Goal: Information Seeking & Learning: Learn about a topic

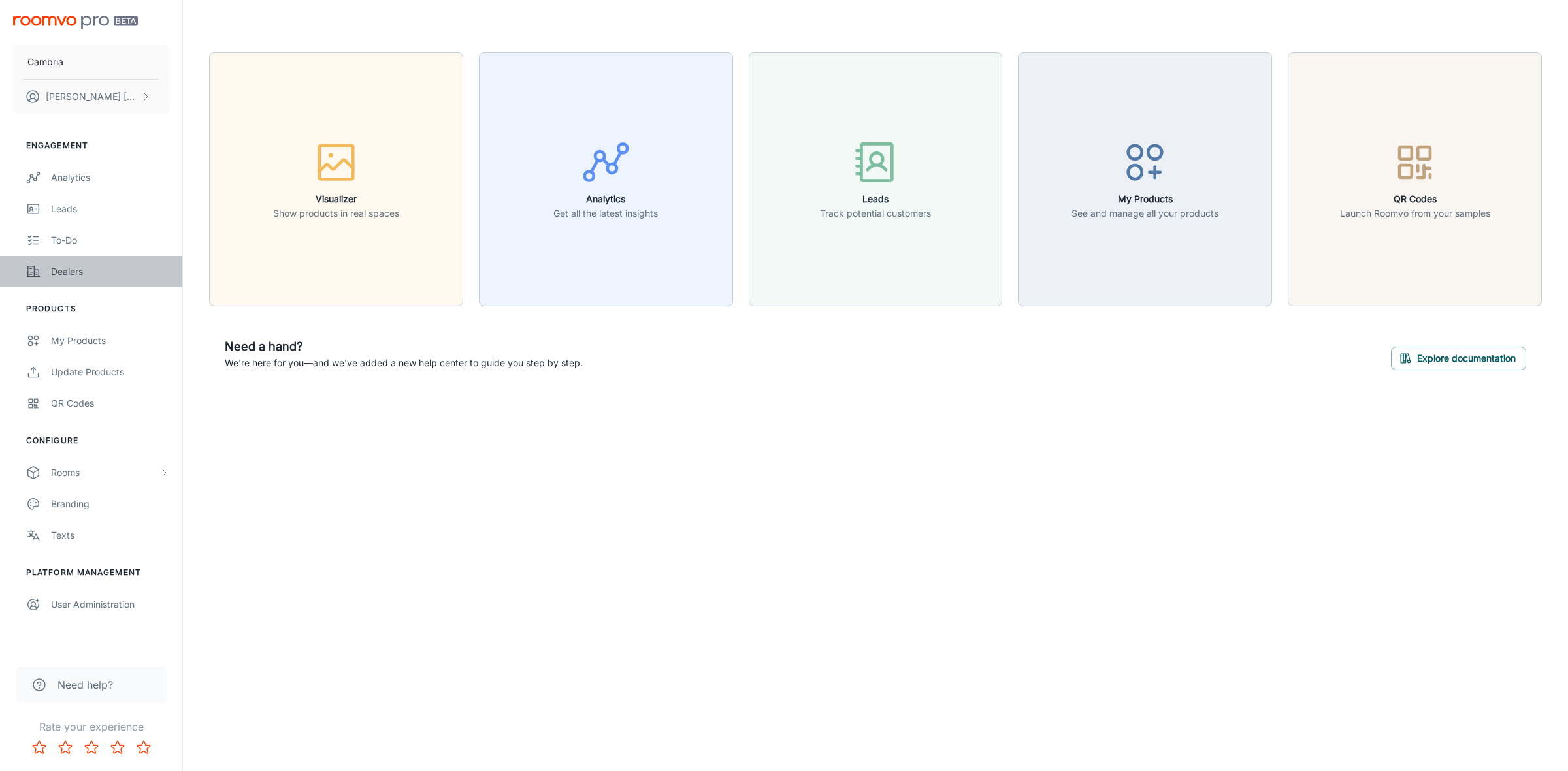
click at [64, 273] on div "Dealers" at bounding box center [110, 271] width 119 height 14
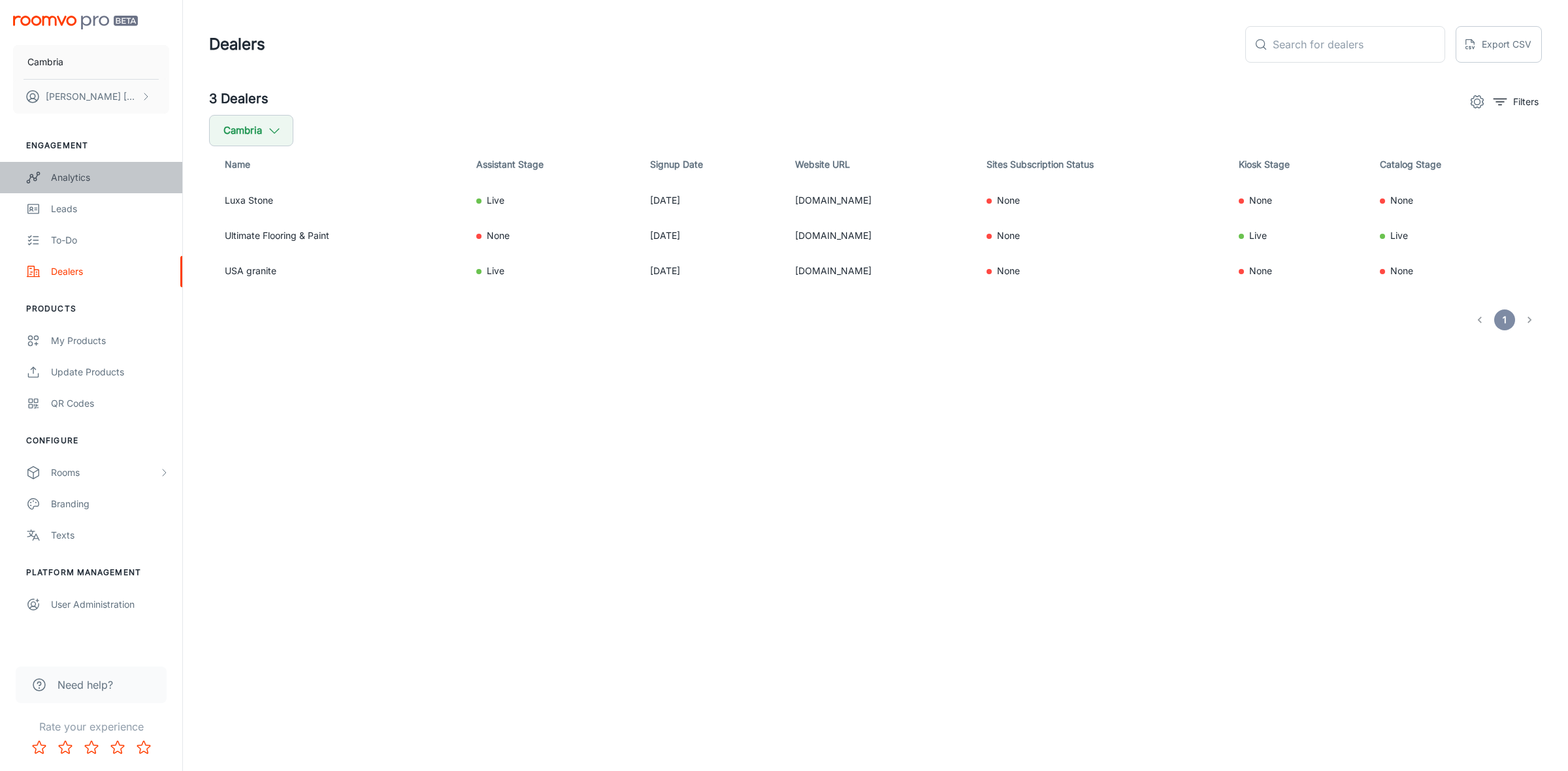
click at [70, 176] on div "Analytics" at bounding box center [110, 177] width 119 height 14
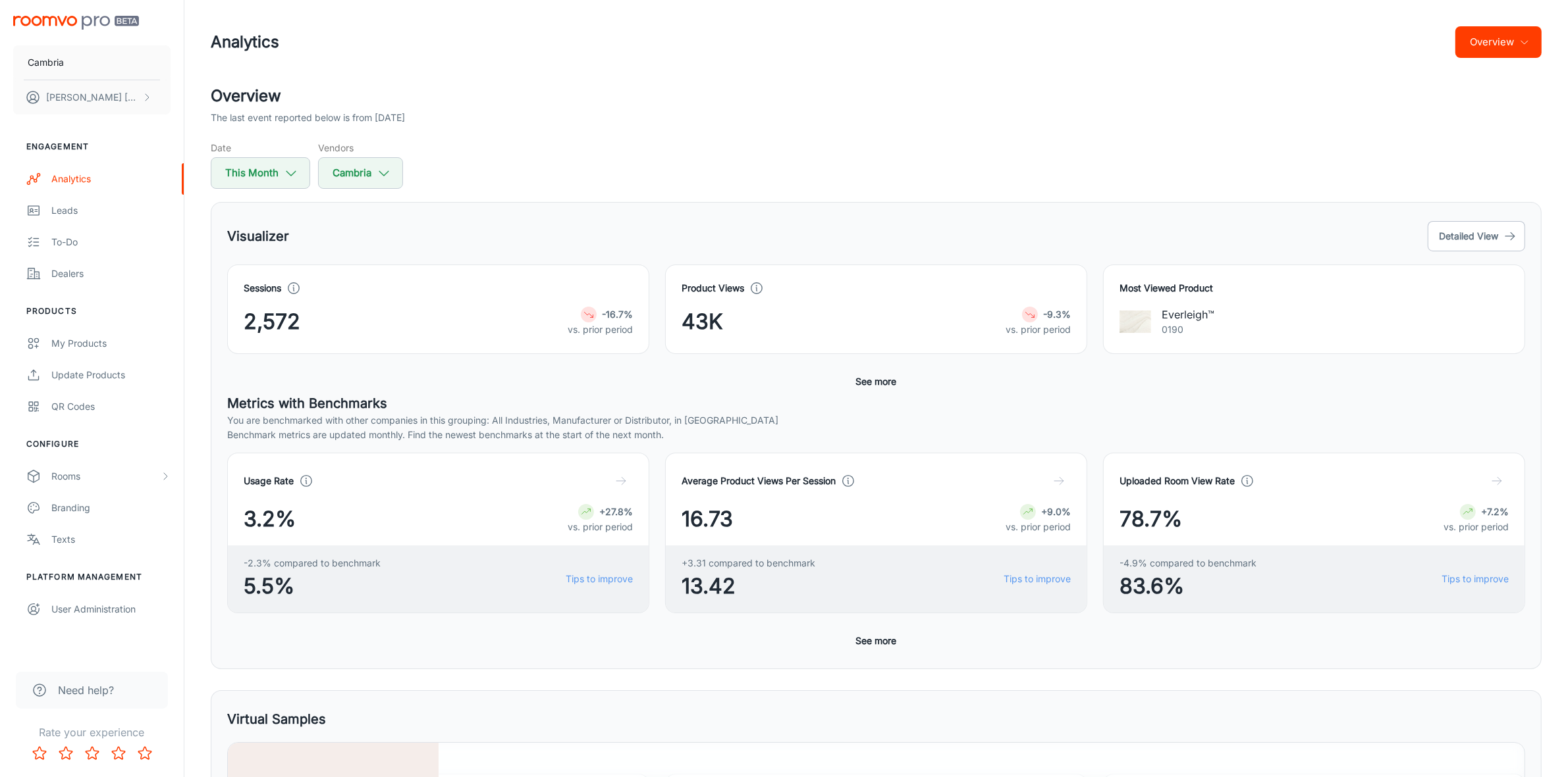
click at [1513, 31] on button "Overview" at bounding box center [1498, 42] width 86 height 32
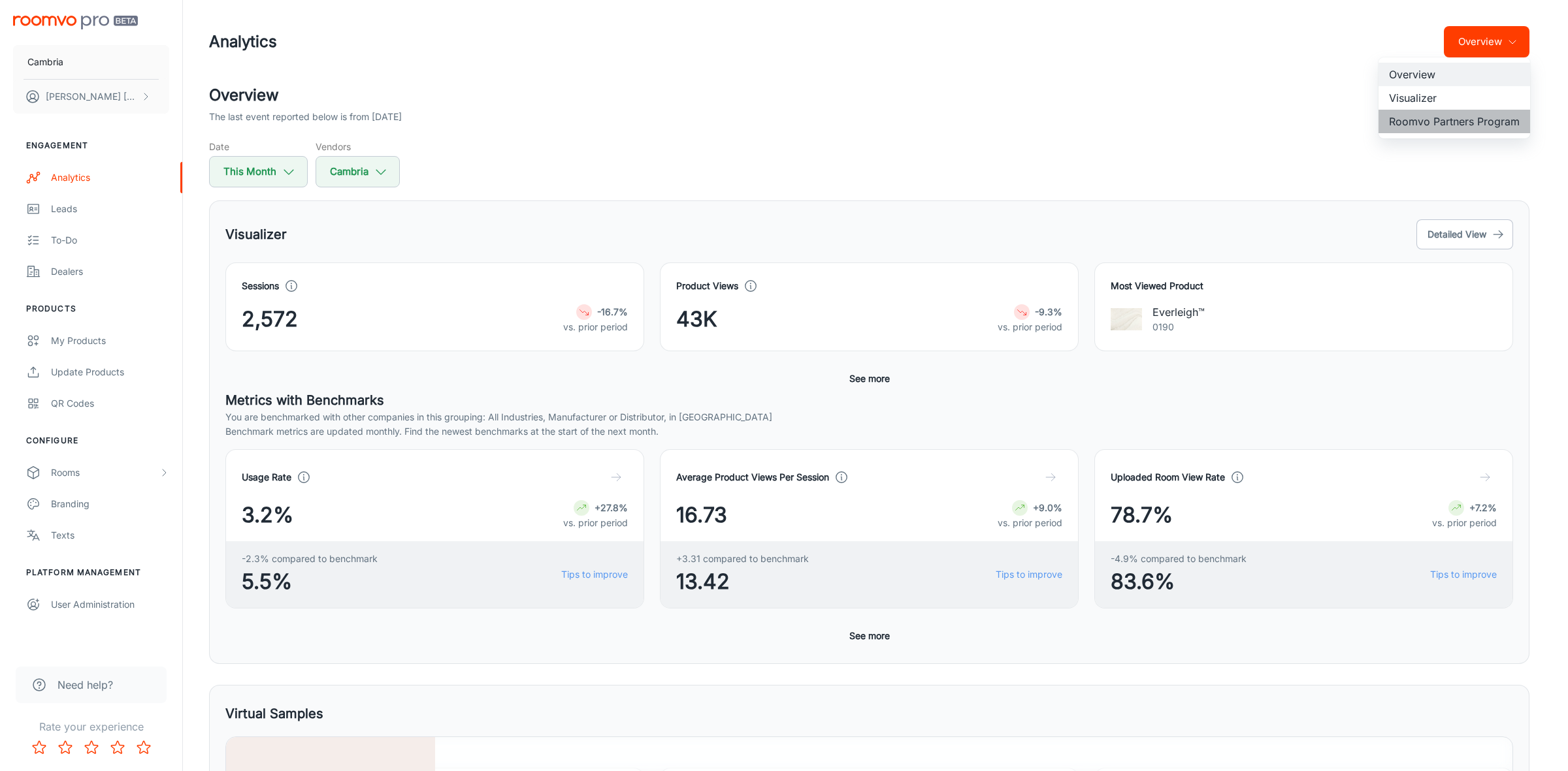
click at [1430, 125] on li "Roomvo Partners Program" at bounding box center [1454, 121] width 151 height 23
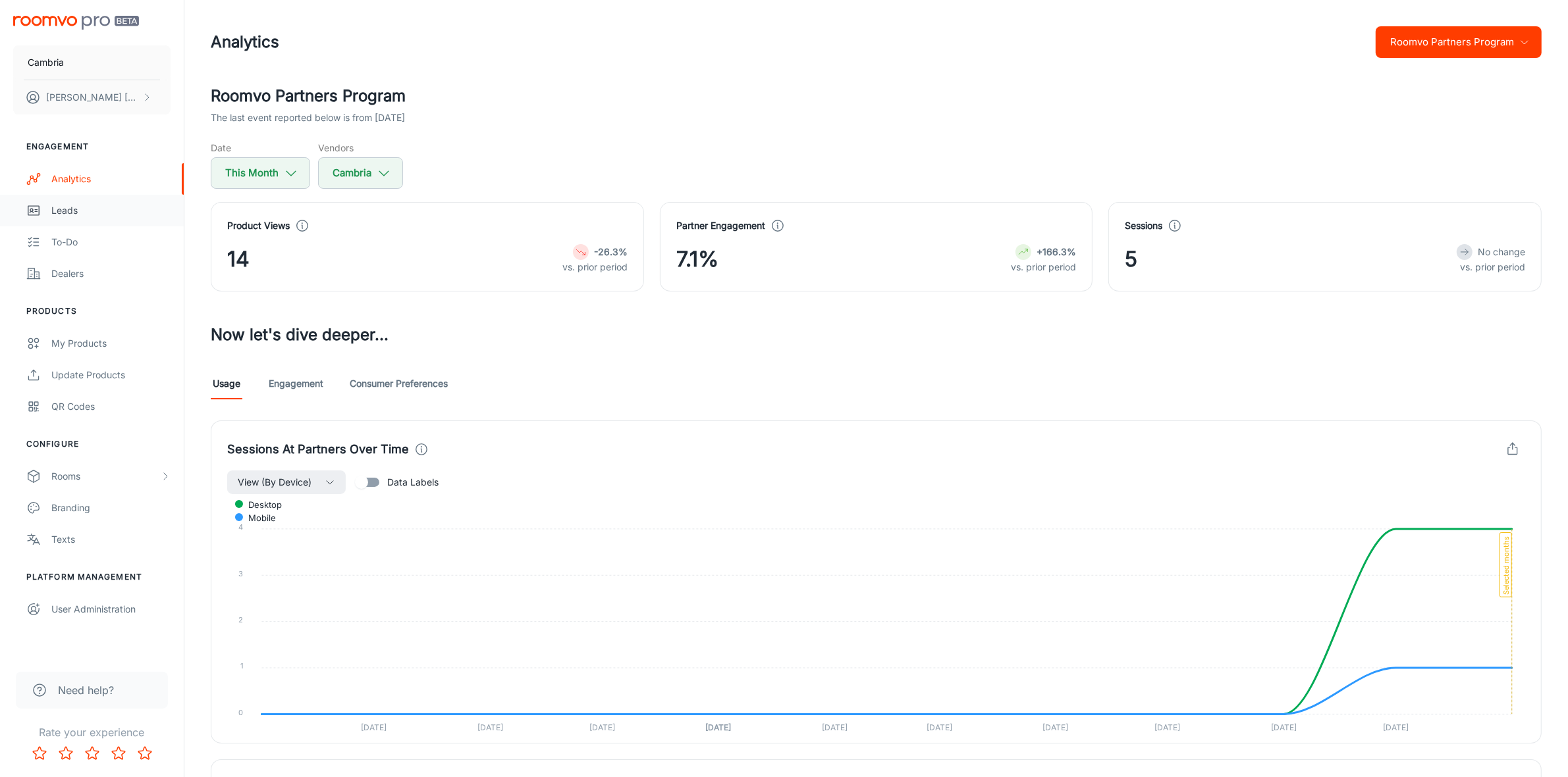
click at [70, 208] on div "Leads" at bounding box center [110, 210] width 119 height 14
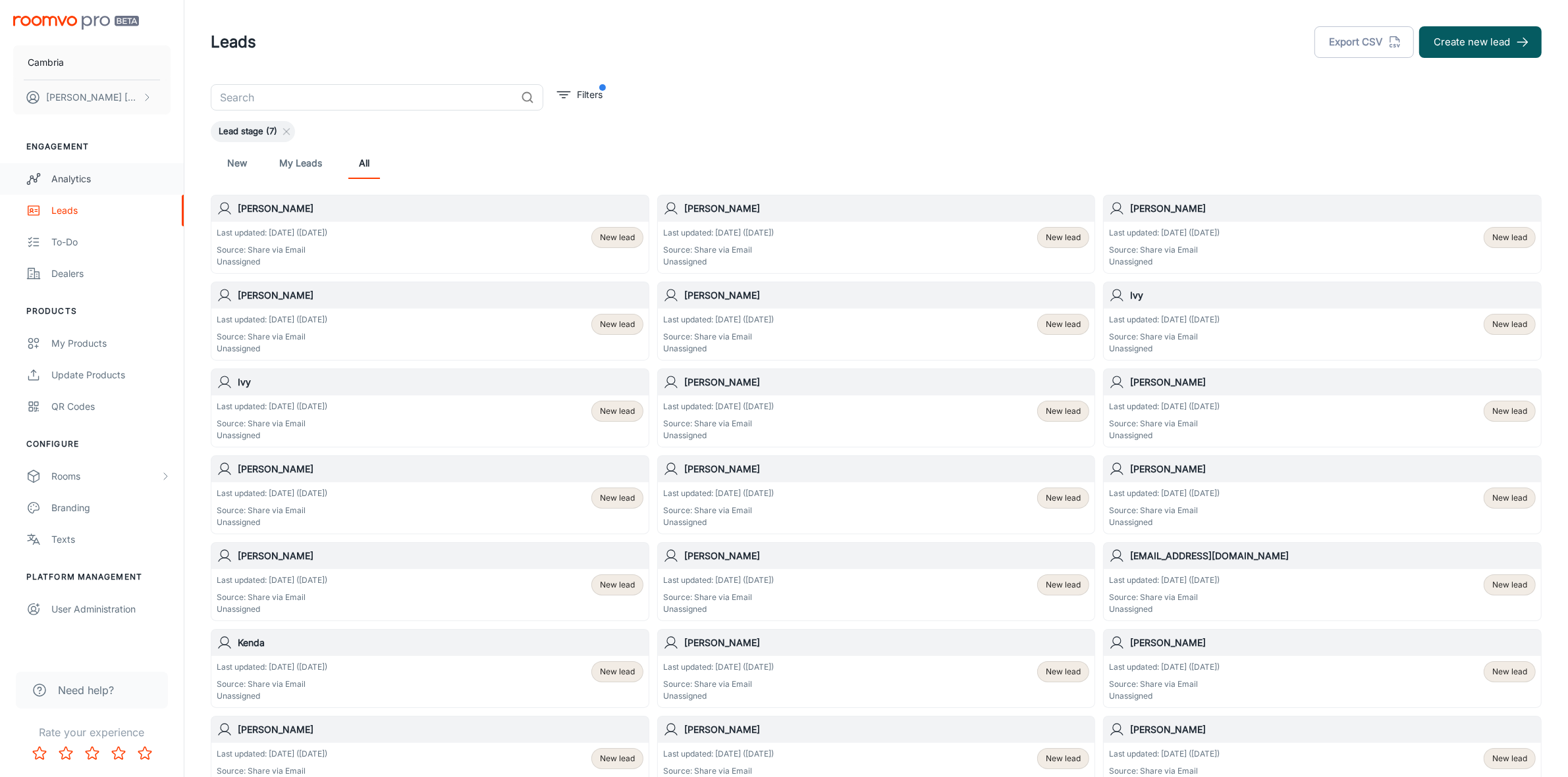
click at [84, 166] on link "Analytics" at bounding box center [92, 179] width 184 height 32
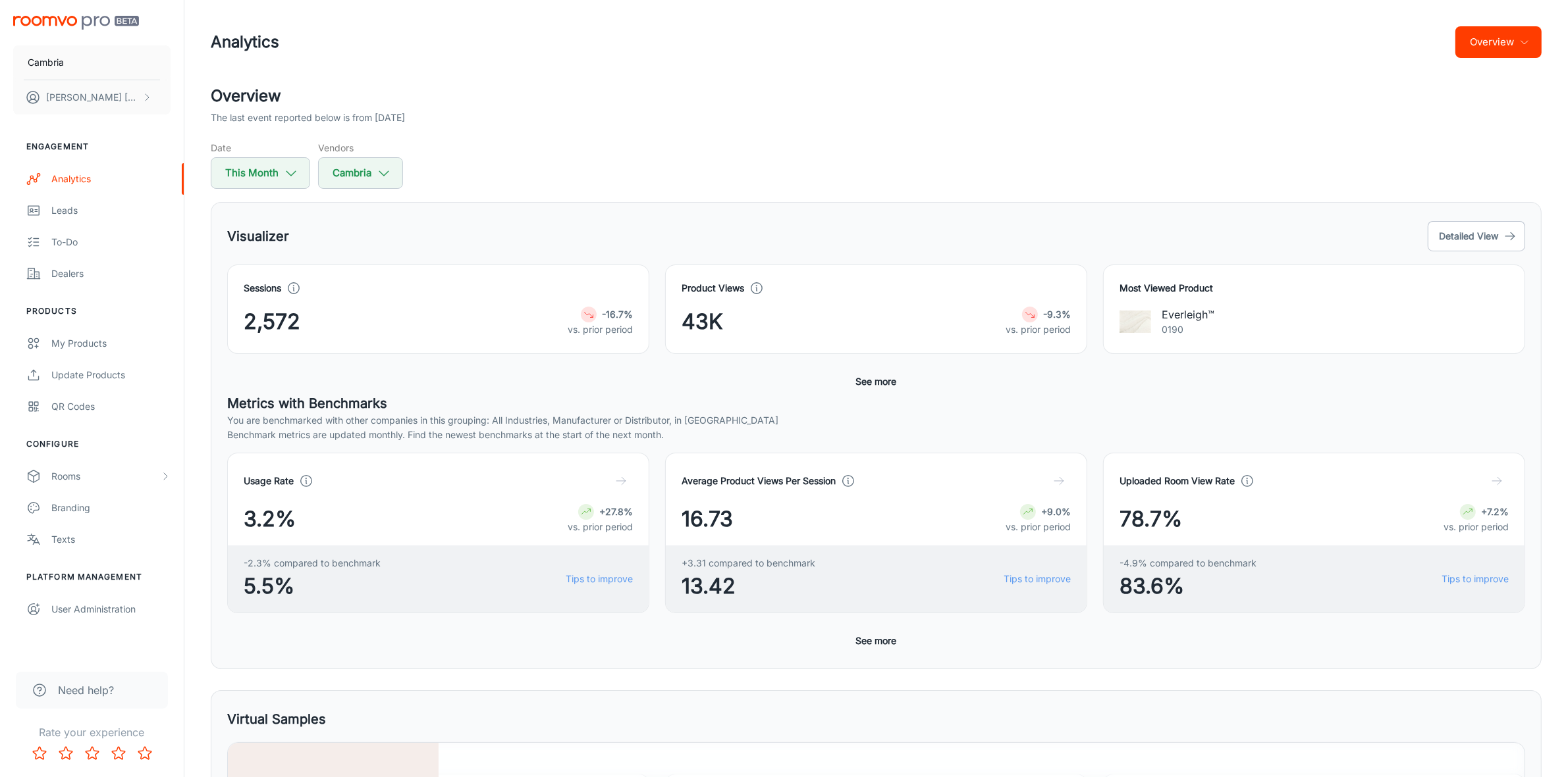
click at [1531, 57] on button "Overview" at bounding box center [1498, 42] width 86 height 32
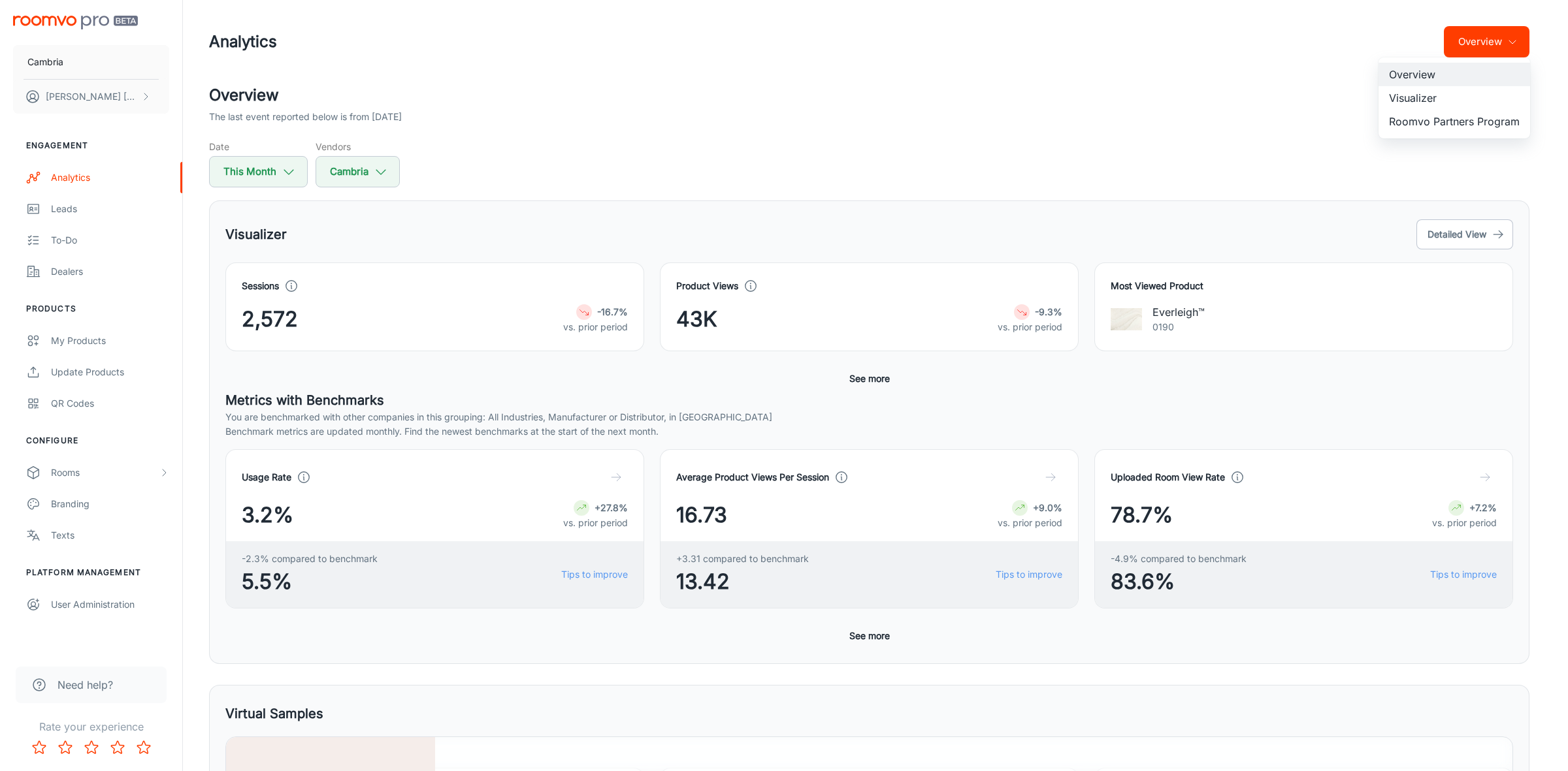
click at [1411, 99] on li "Visualizer" at bounding box center [1454, 98] width 151 height 23
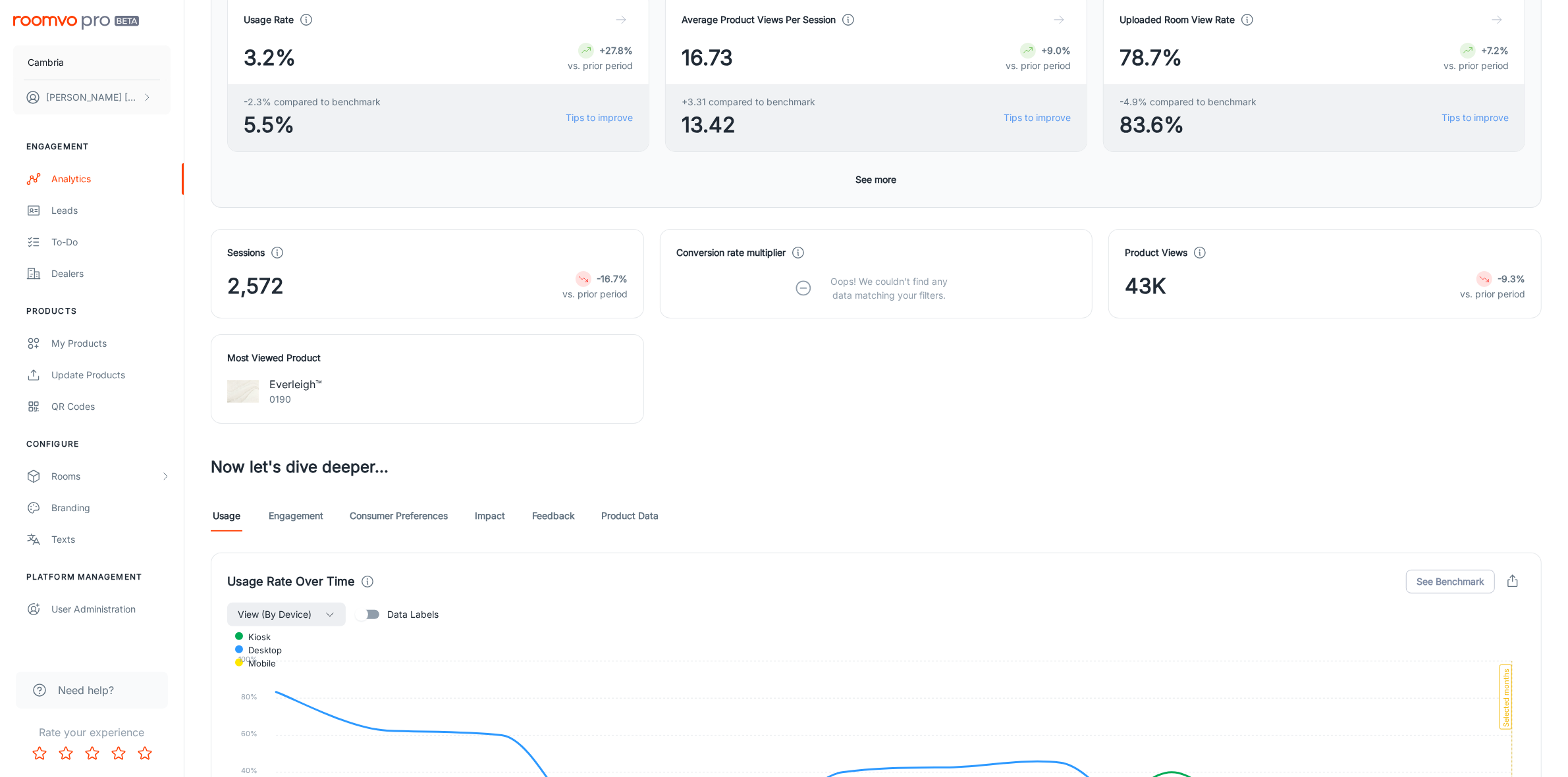
scroll to position [493, 0]
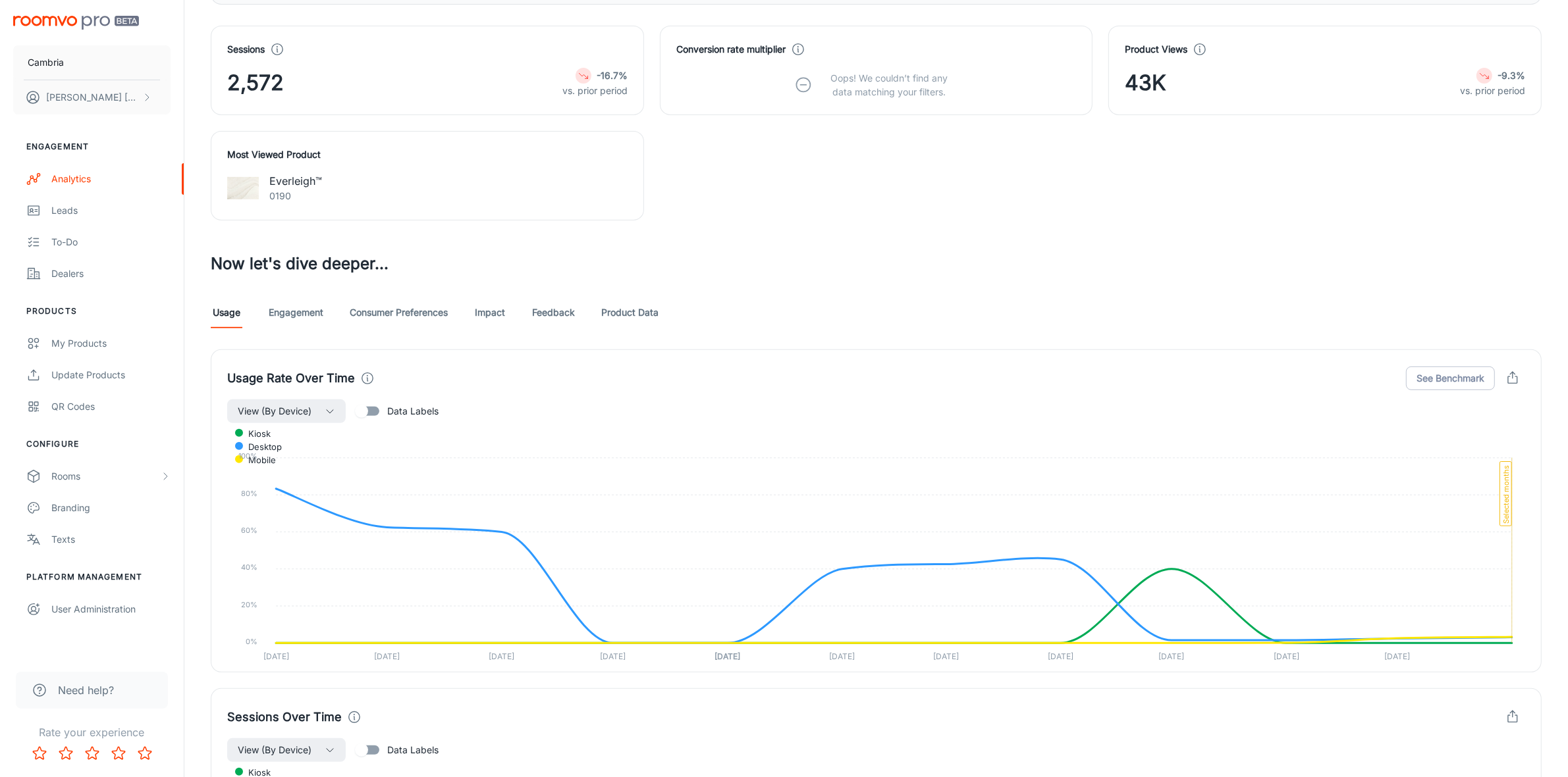
click at [552, 309] on link "Feedback" at bounding box center [554, 313] width 43 height 32
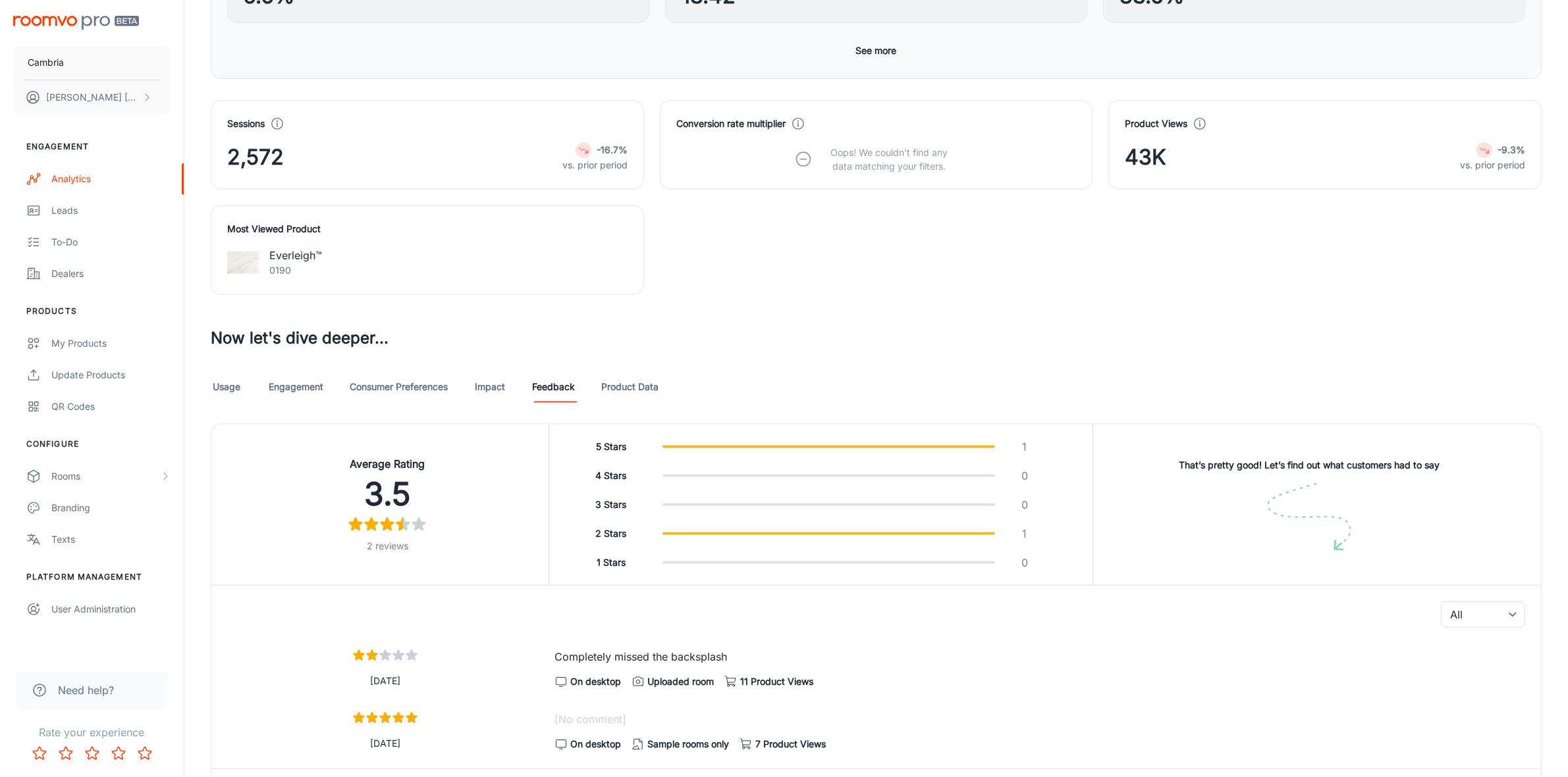
scroll to position [262, 0]
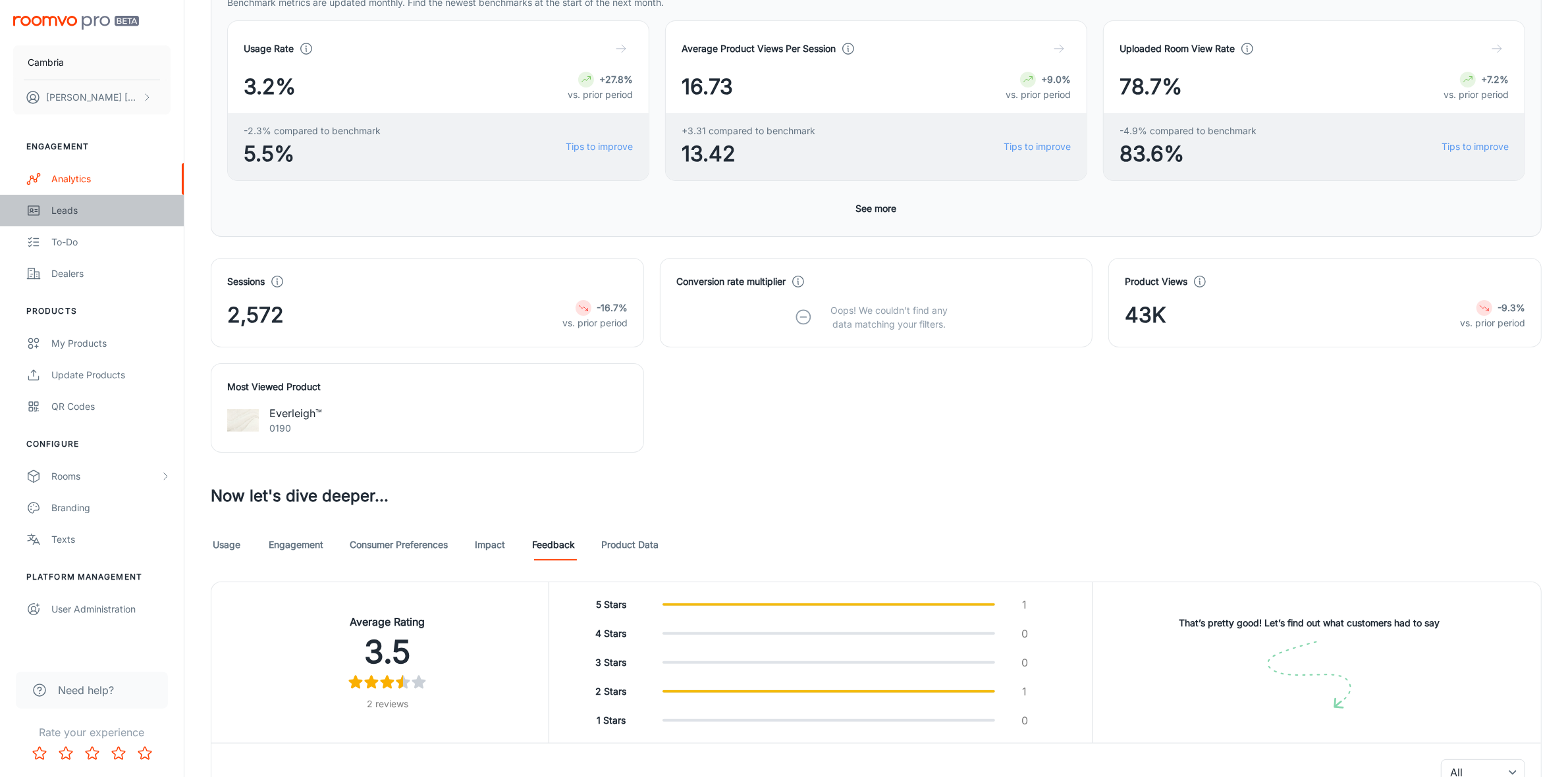
click at [58, 210] on div "Leads" at bounding box center [110, 210] width 119 height 14
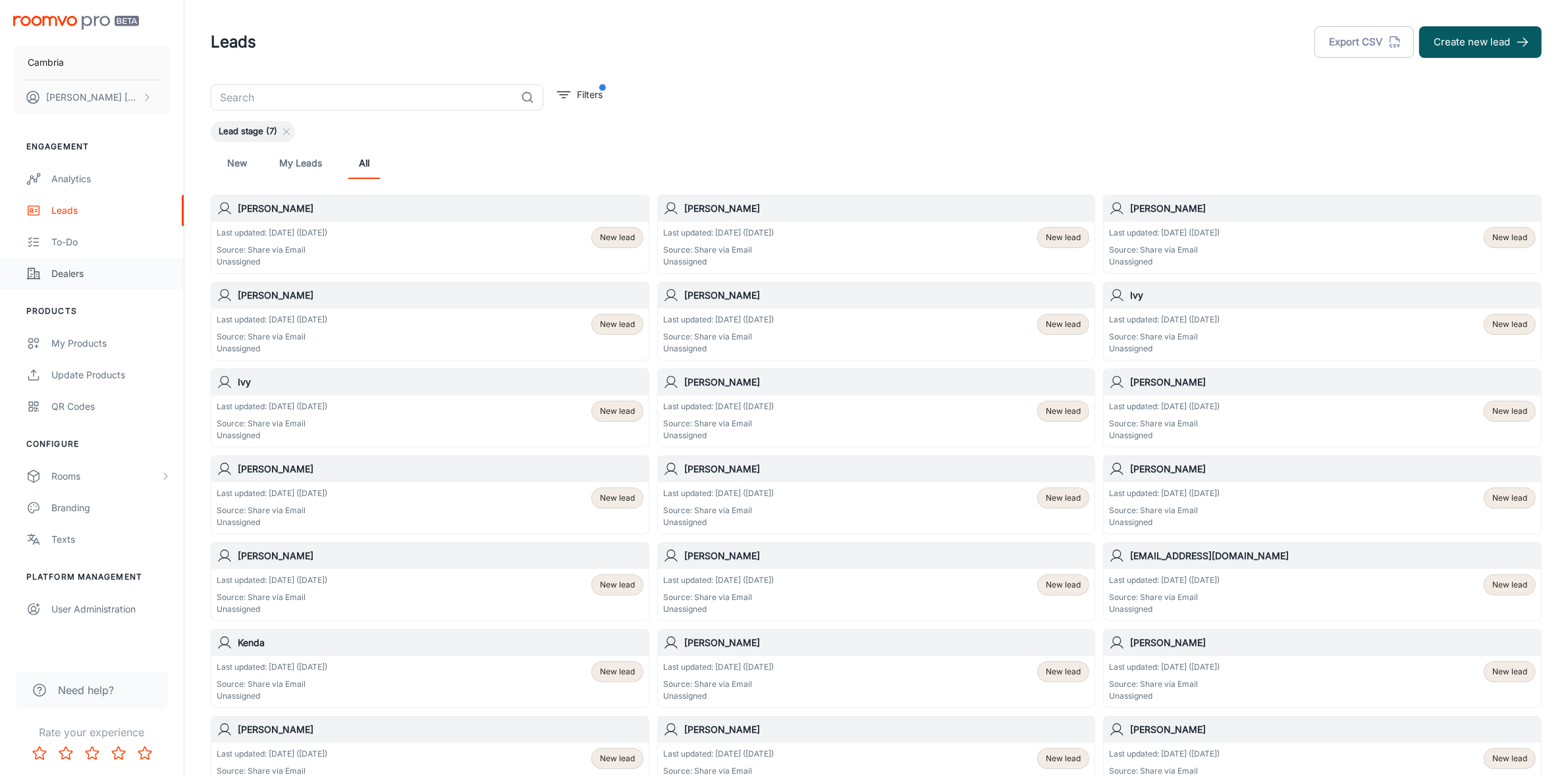
click at [80, 274] on div "Dealers" at bounding box center [110, 273] width 119 height 14
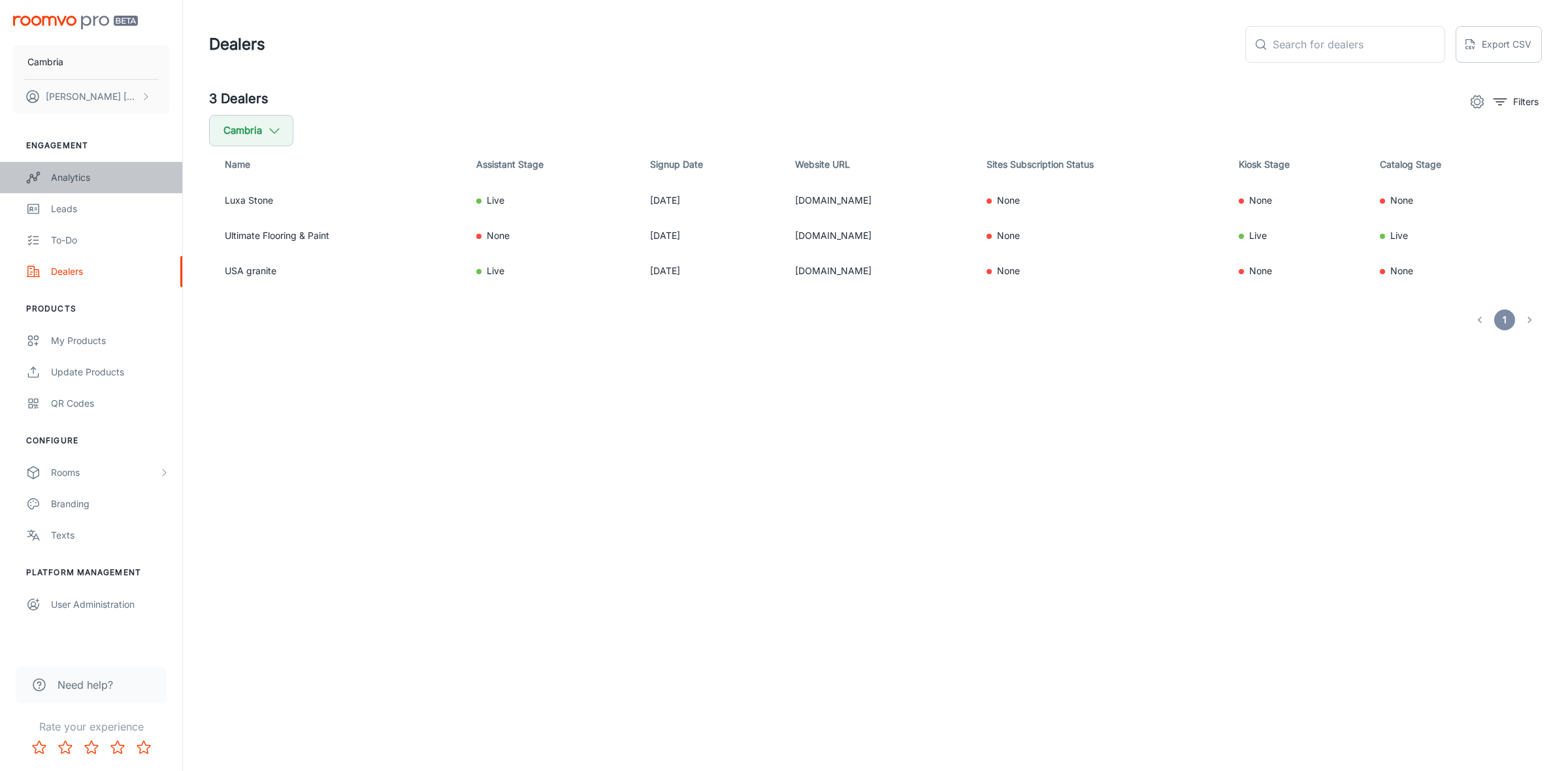
click at [69, 177] on div "Analytics" at bounding box center [110, 177] width 119 height 14
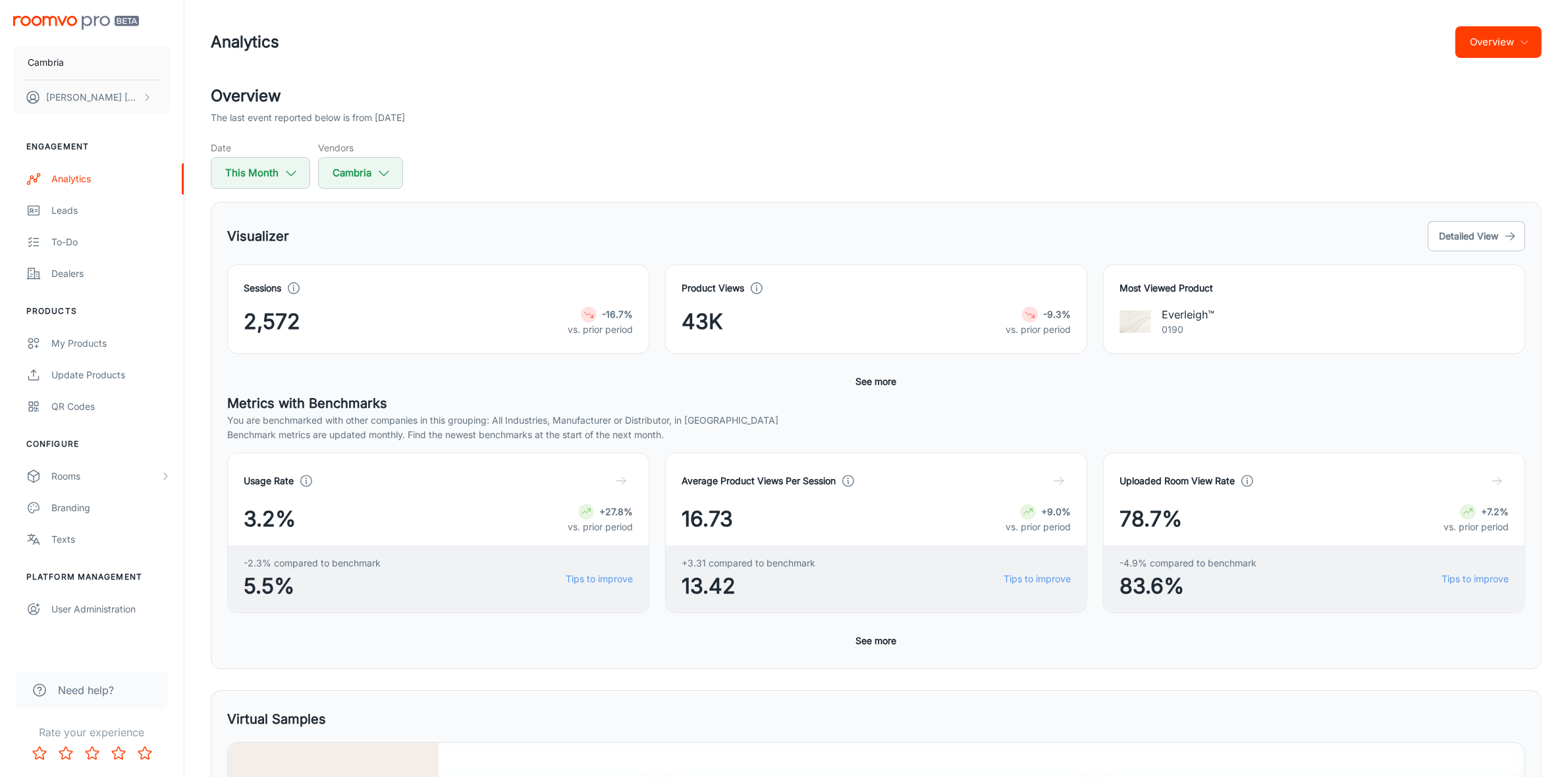
click at [877, 383] on button "See more" at bounding box center [876, 382] width 51 height 23
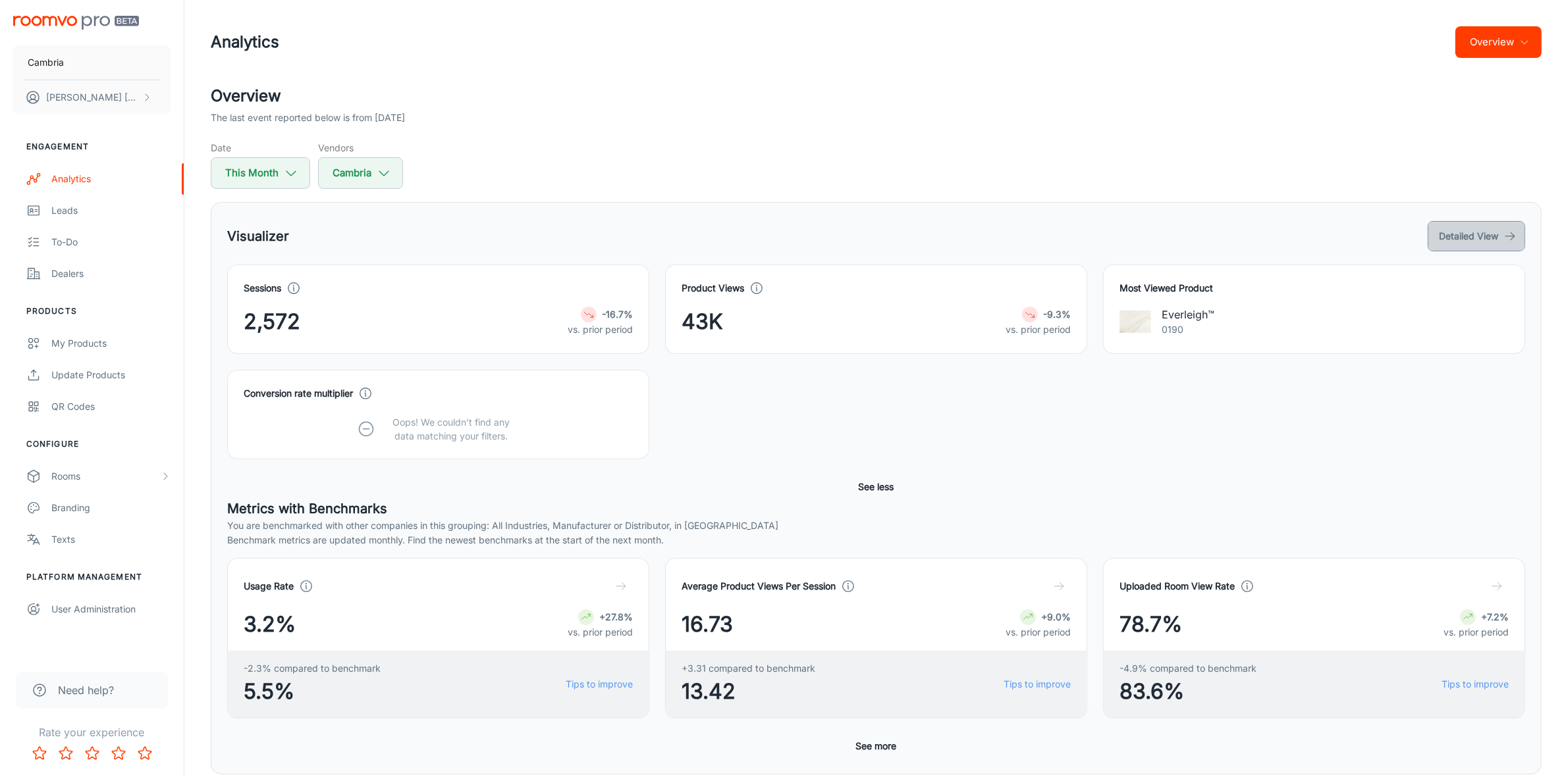
click at [1473, 234] on button "Detailed View" at bounding box center [1476, 236] width 97 height 30
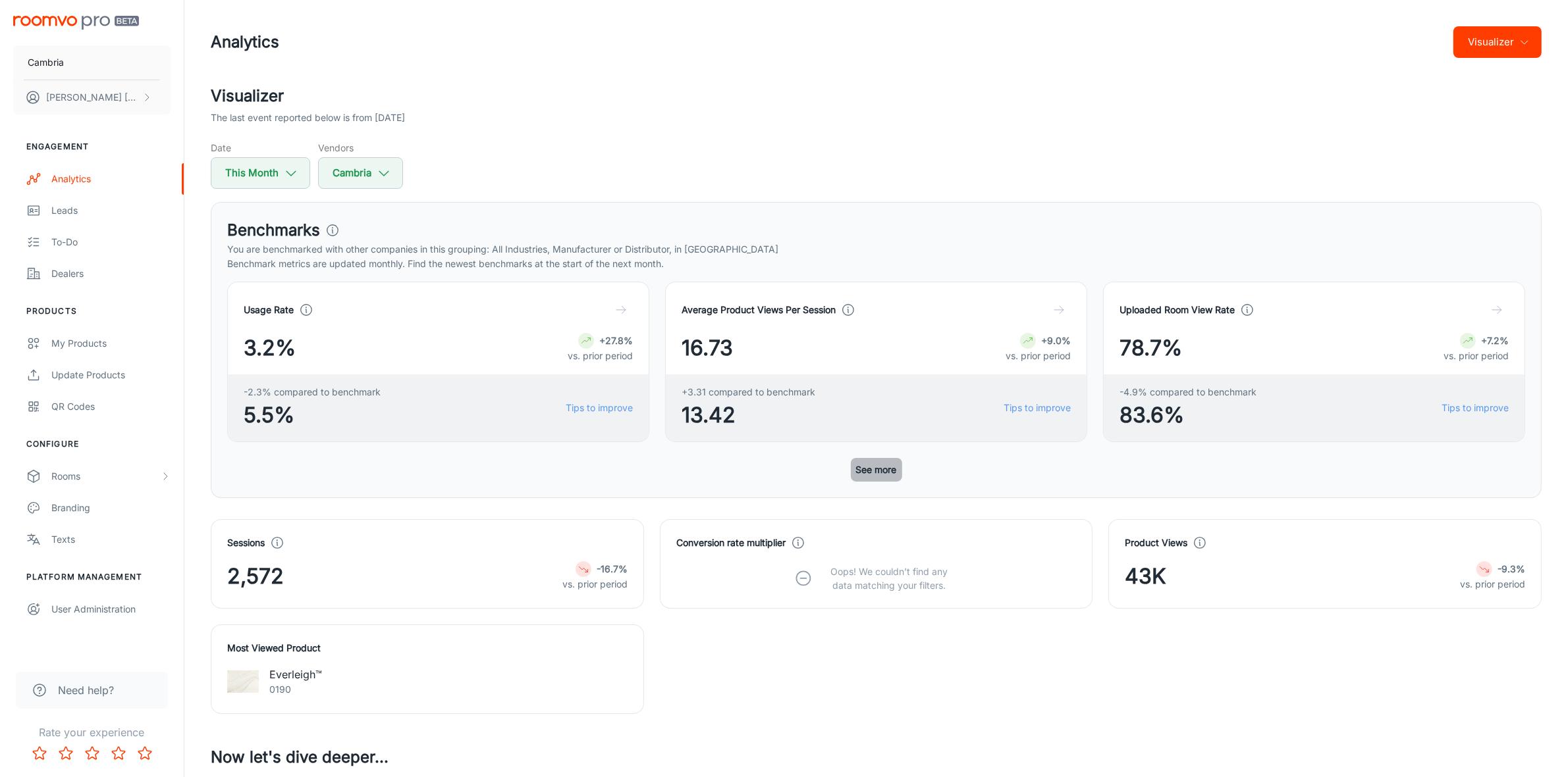
click at [862, 466] on button "See more" at bounding box center [876, 470] width 51 height 23
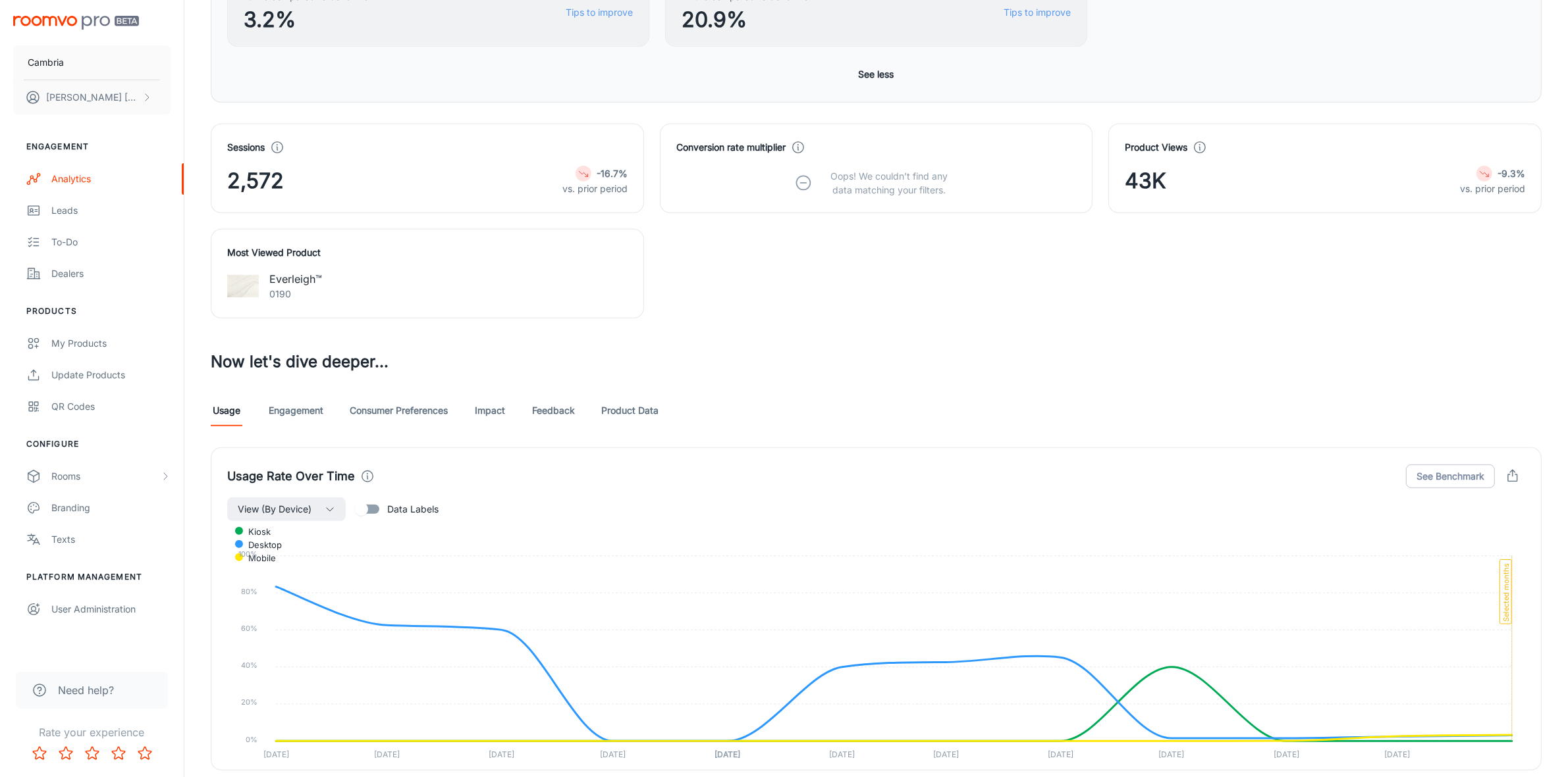
scroll to position [987, 0]
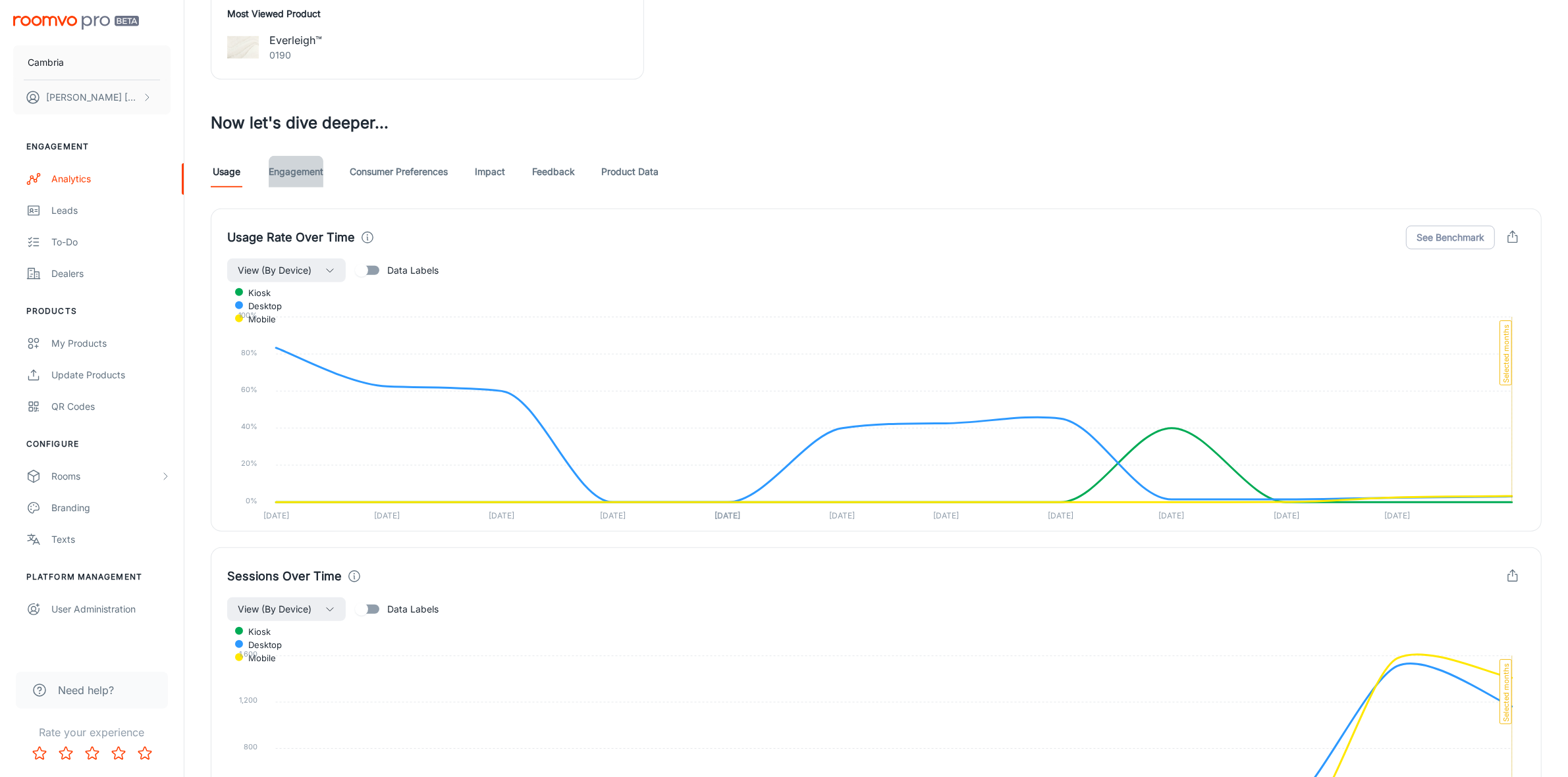
click at [293, 172] on link "Engagement" at bounding box center [296, 172] width 55 height 32
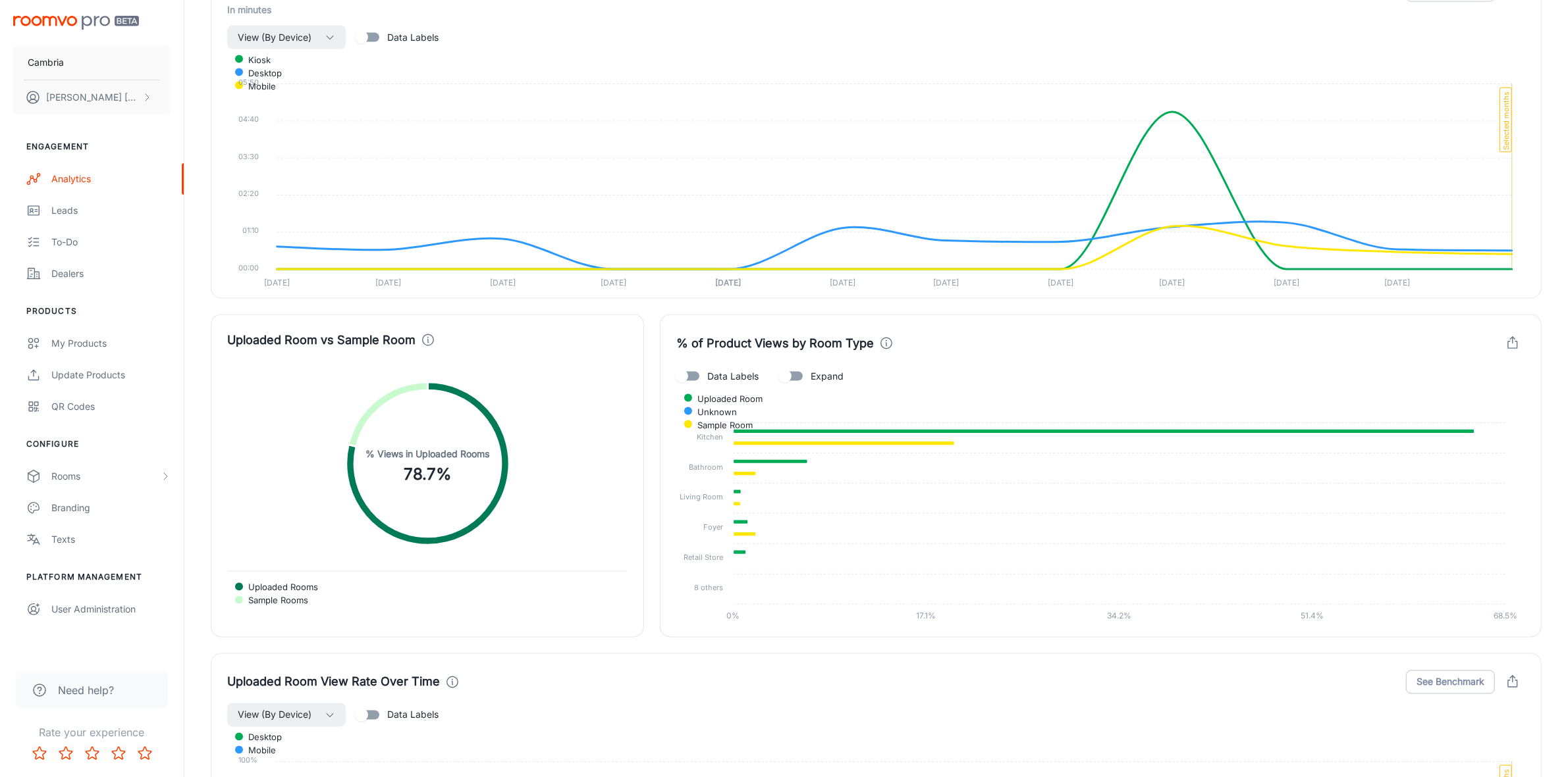
scroll to position [2633, 0]
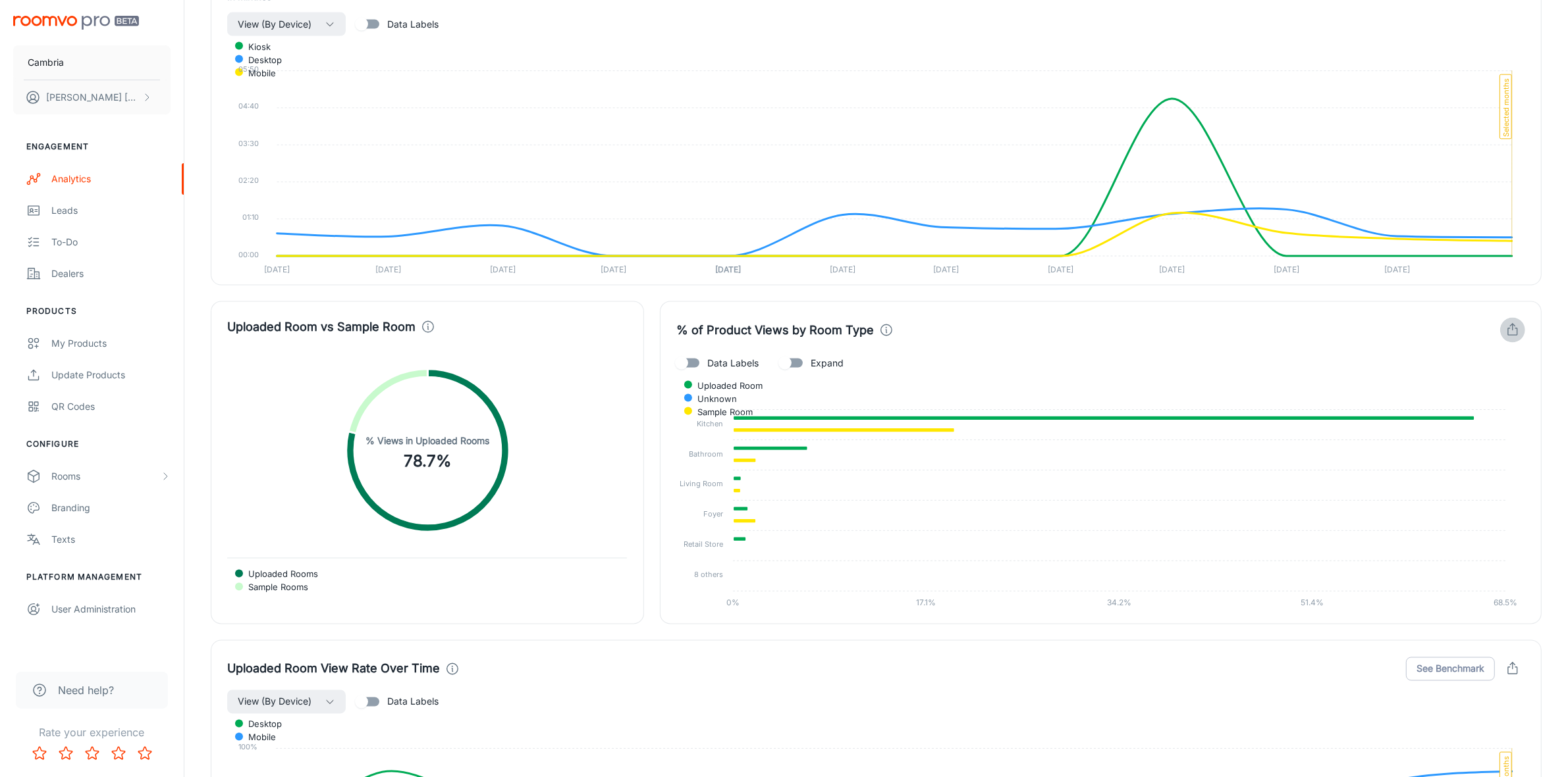
click at [1507, 335] on icon "button" at bounding box center [1512, 330] width 14 height 14
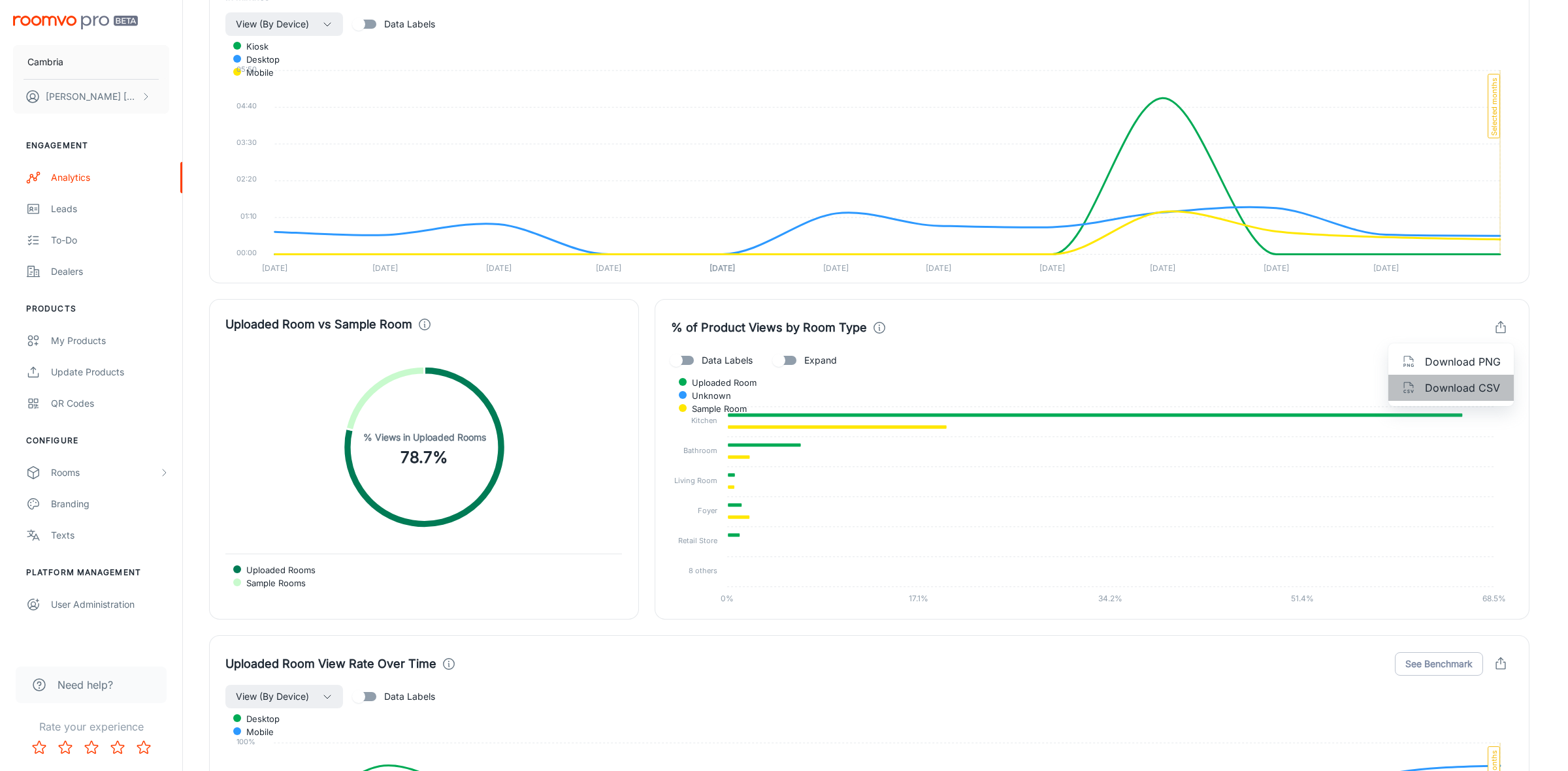
click at [1460, 389] on span "Download CSV" at bounding box center [1463, 388] width 76 height 16
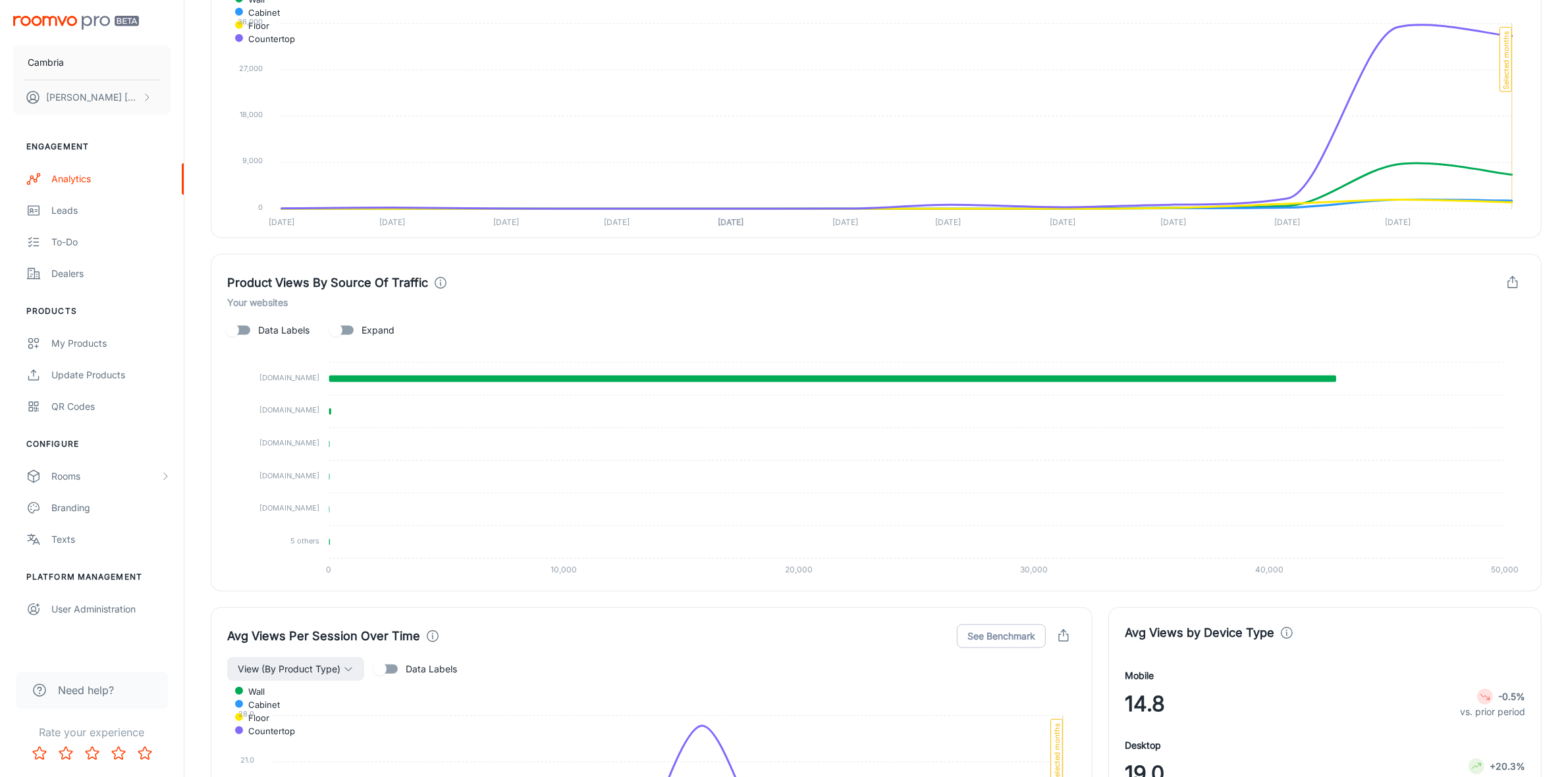
scroll to position [1199, 0]
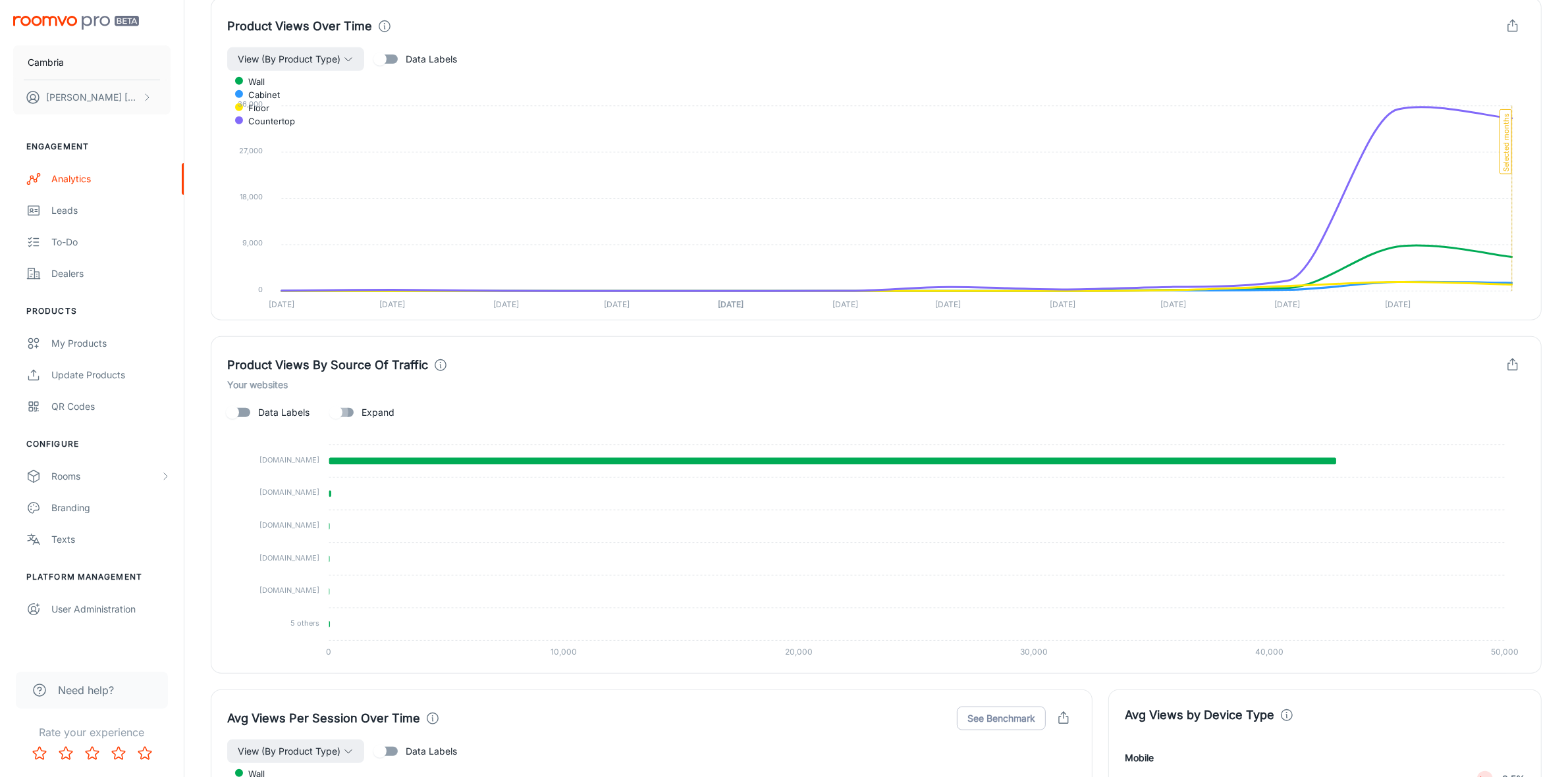
click at [351, 411] on input "Expand" at bounding box center [336, 413] width 75 height 25
checkbox input "true"
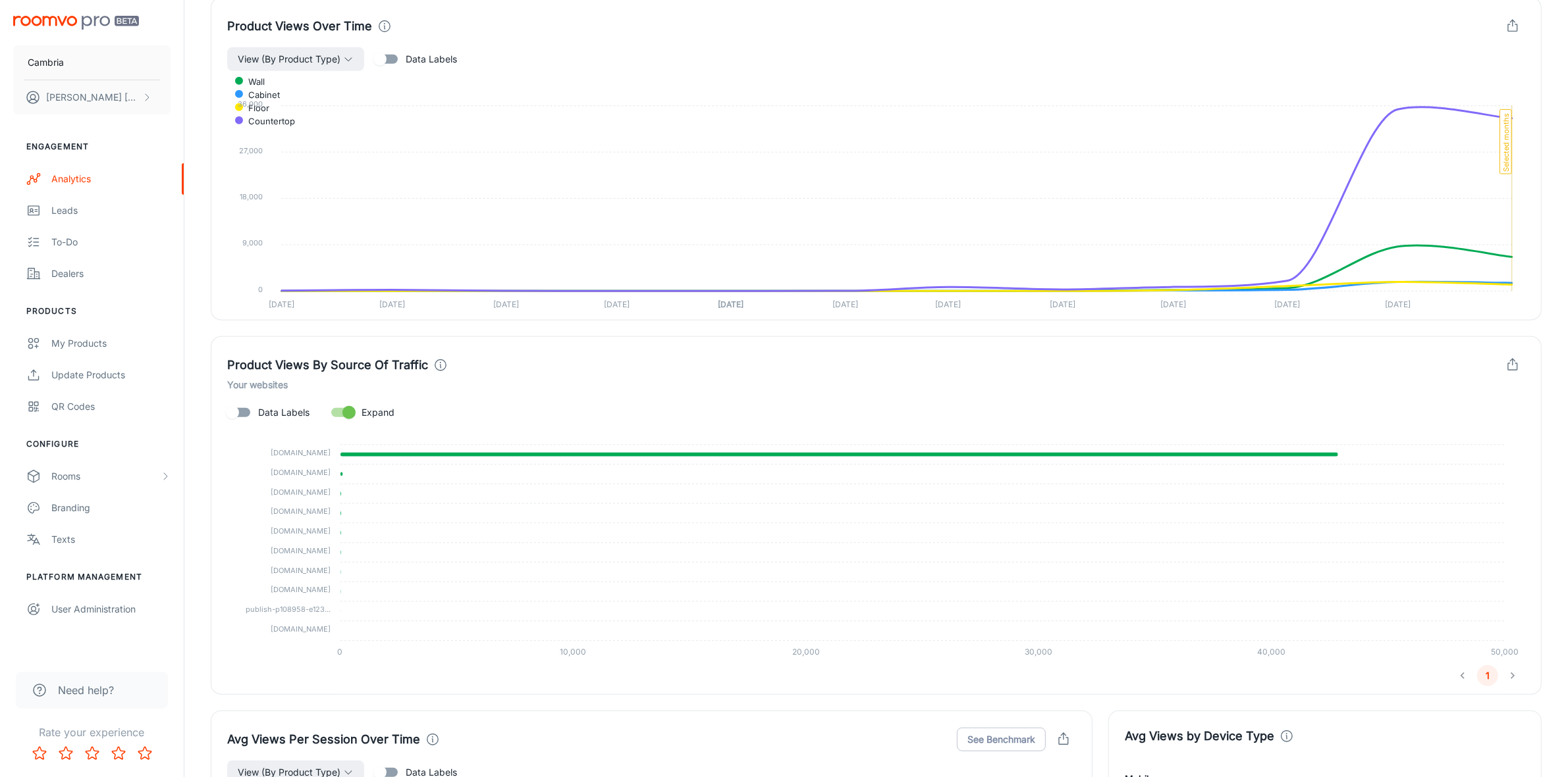
click at [248, 409] on input "Data Labels" at bounding box center [232, 413] width 75 height 25
checkbox input "true"
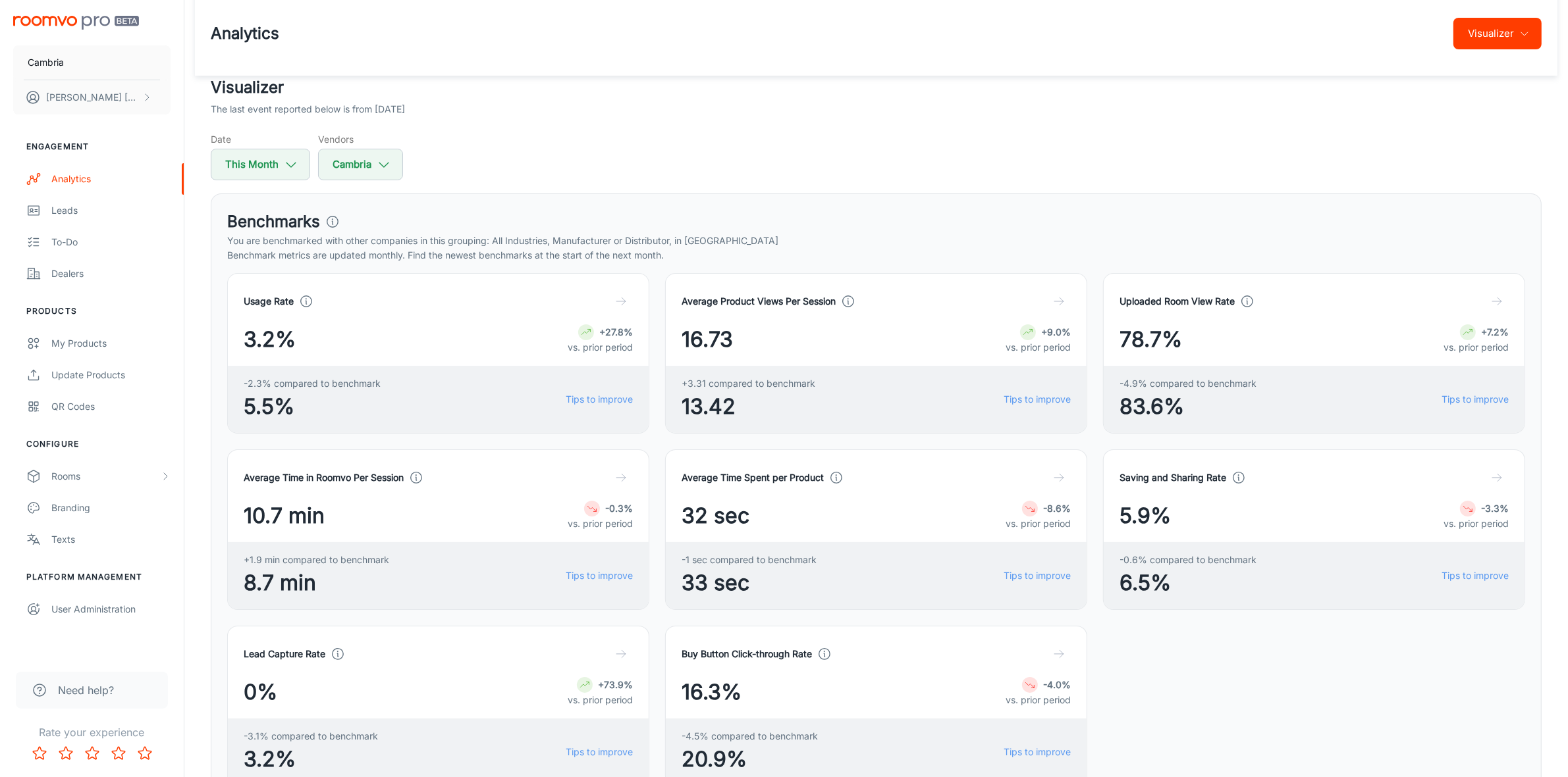
scroll to position [0, 0]
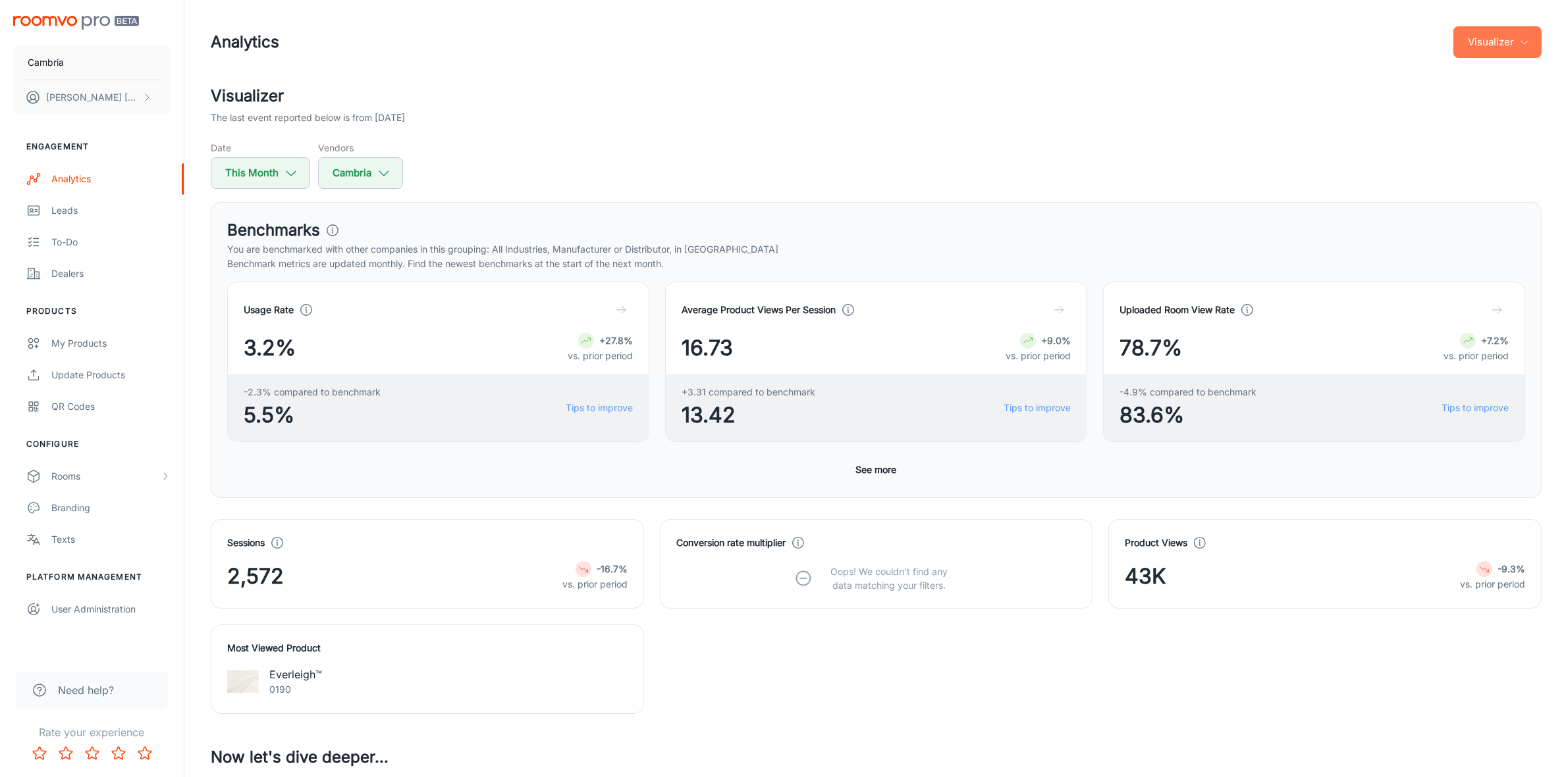
click at [1516, 34] on button "Visualizer" at bounding box center [1498, 42] width 88 height 32
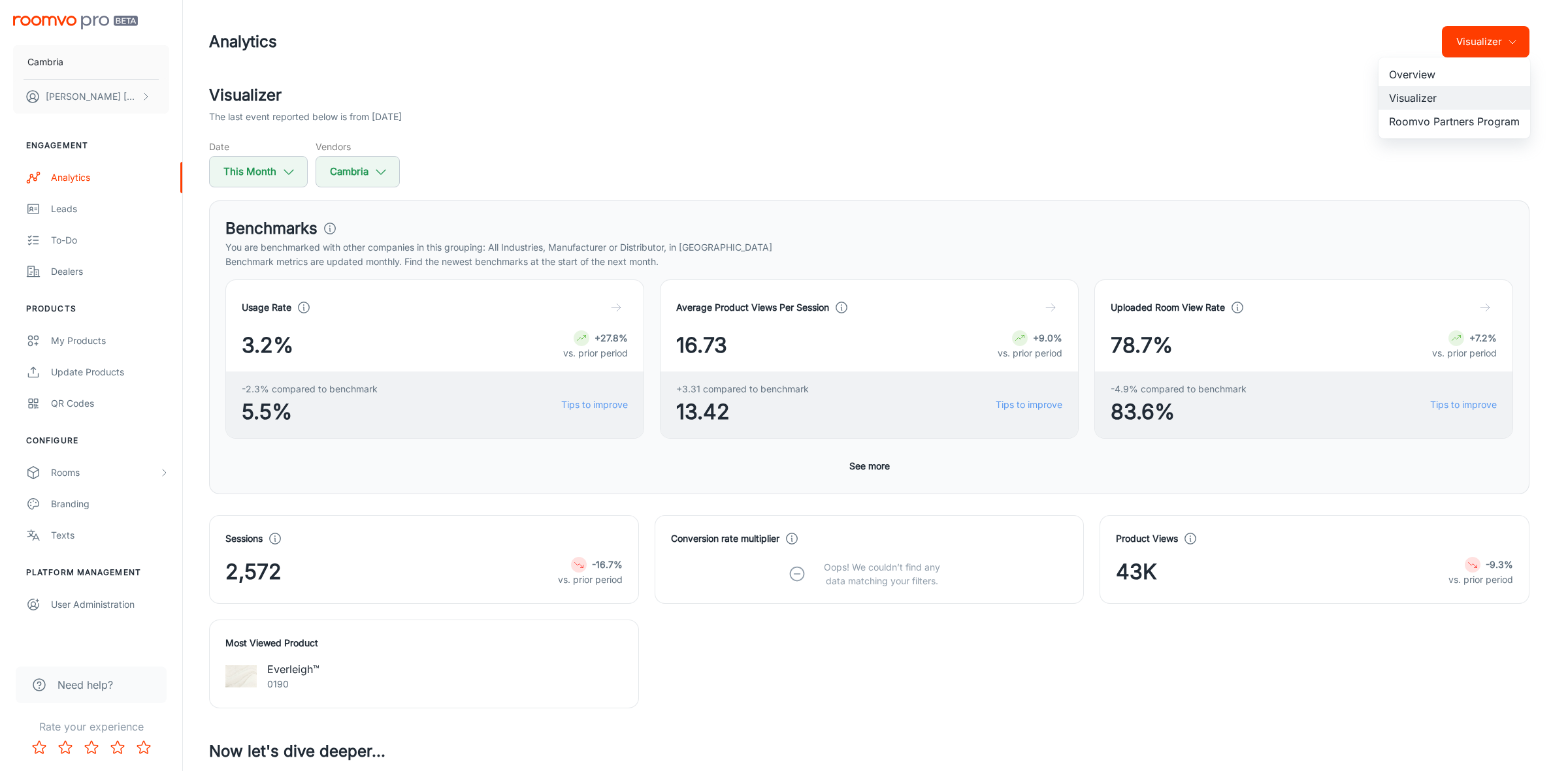
click at [1444, 116] on li "Roomvo Partners Program" at bounding box center [1454, 121] width 151 height 23
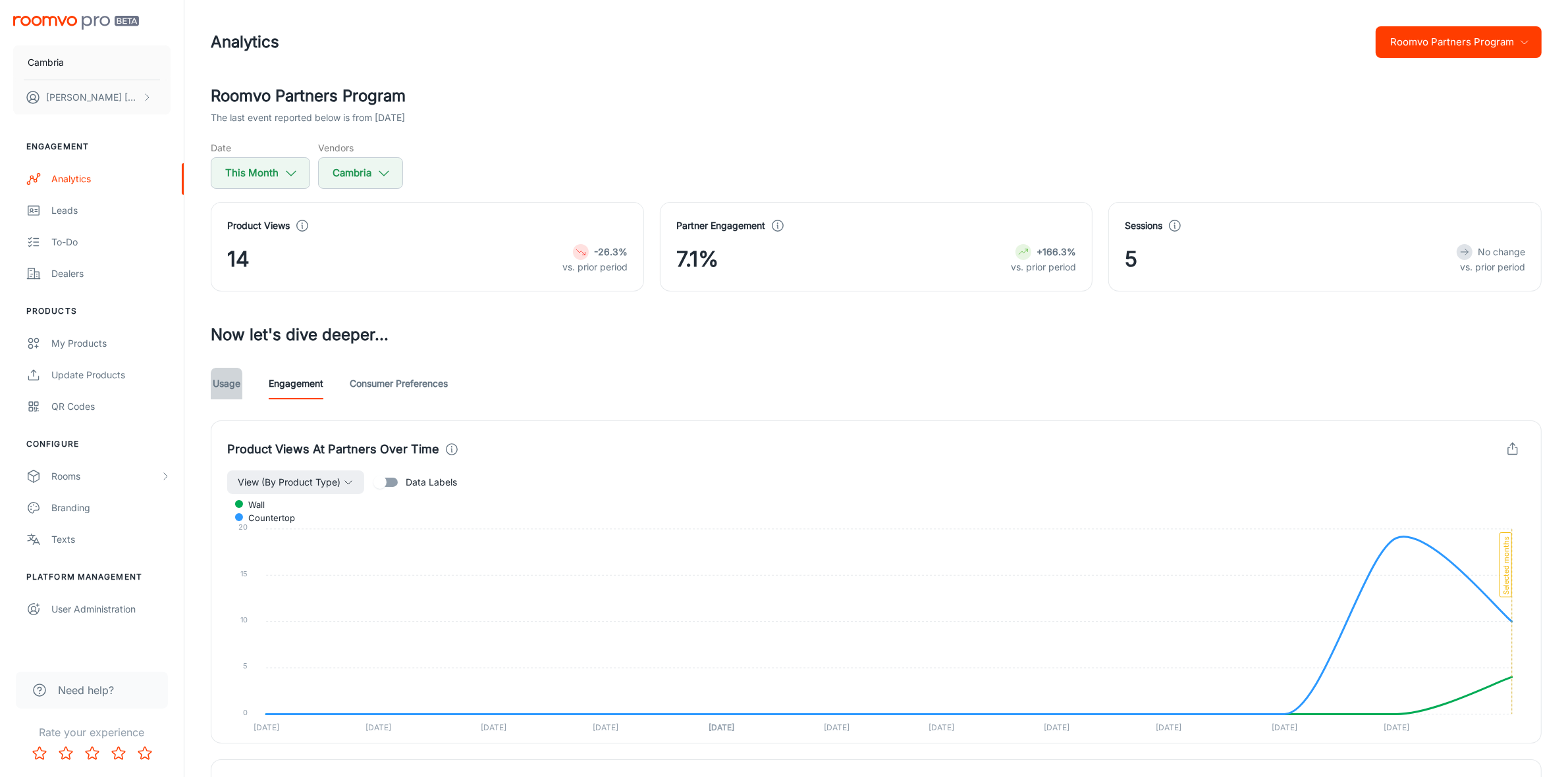
click at [225, 380] on link "Usage" at bounding box center [226, 384] width 32 height 32
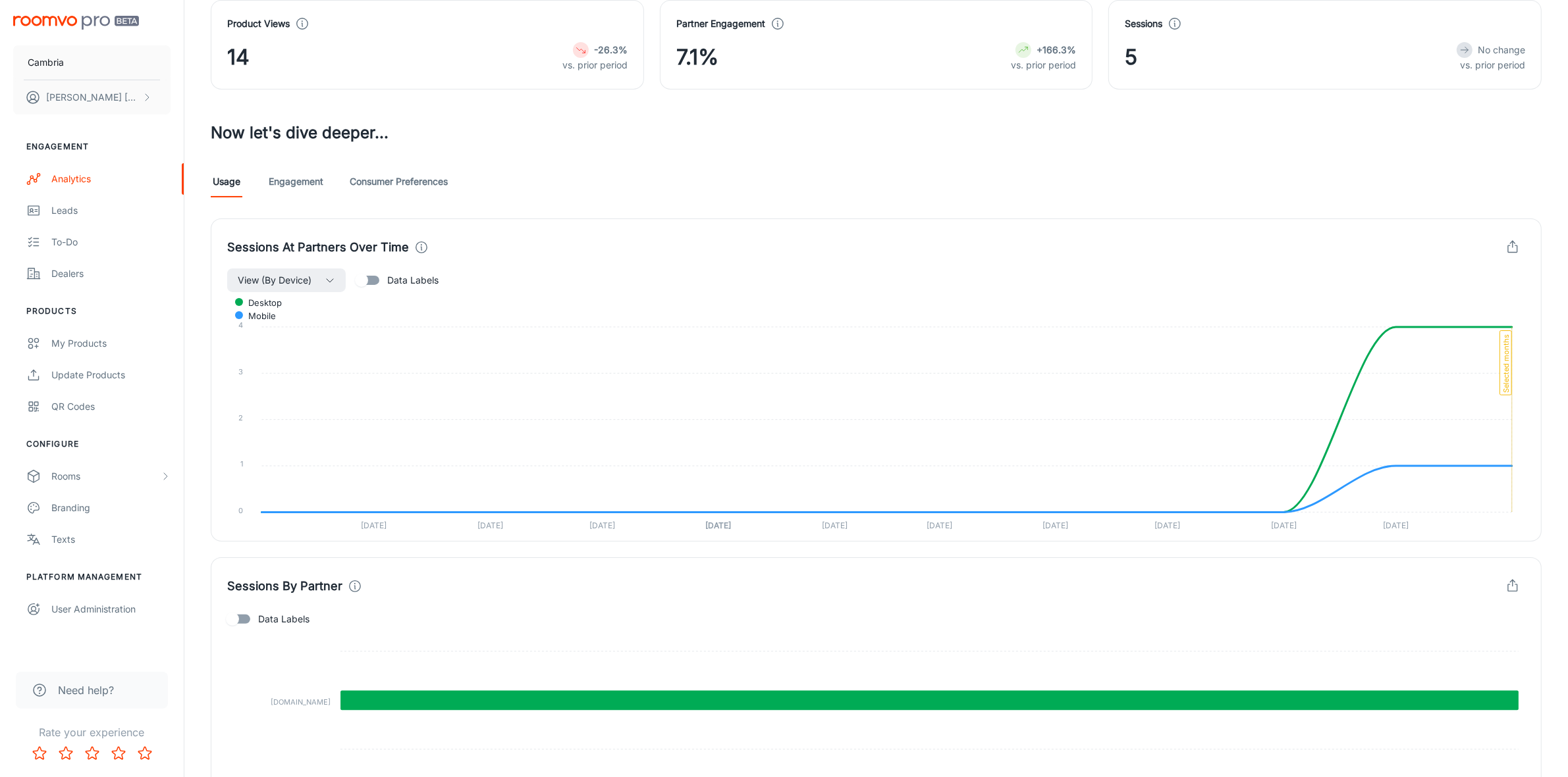
scroll to position [30, 0]
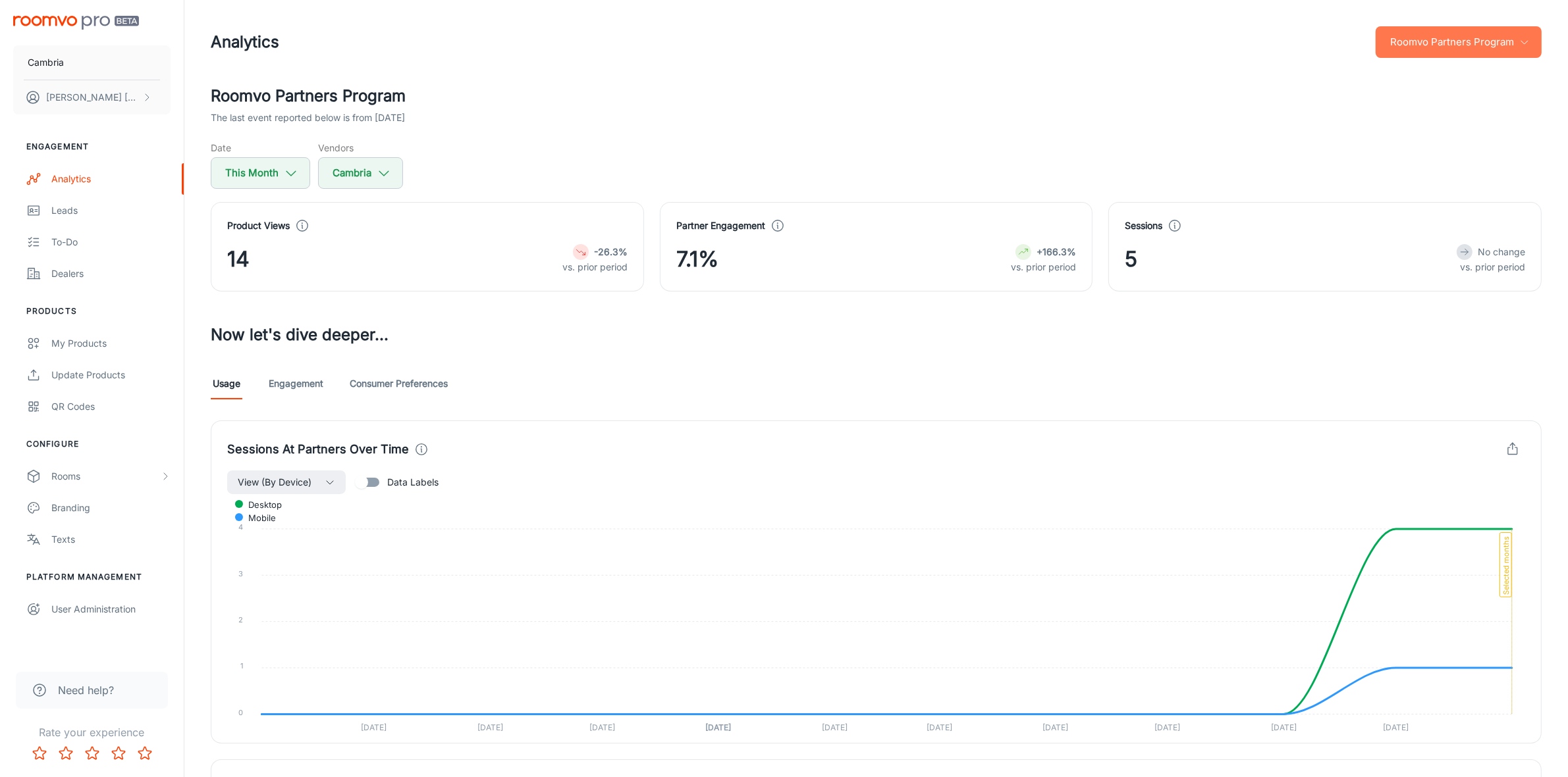
click at [1525, 45] on icon "button" at bounding box center [1524, 41] width 10 height 10
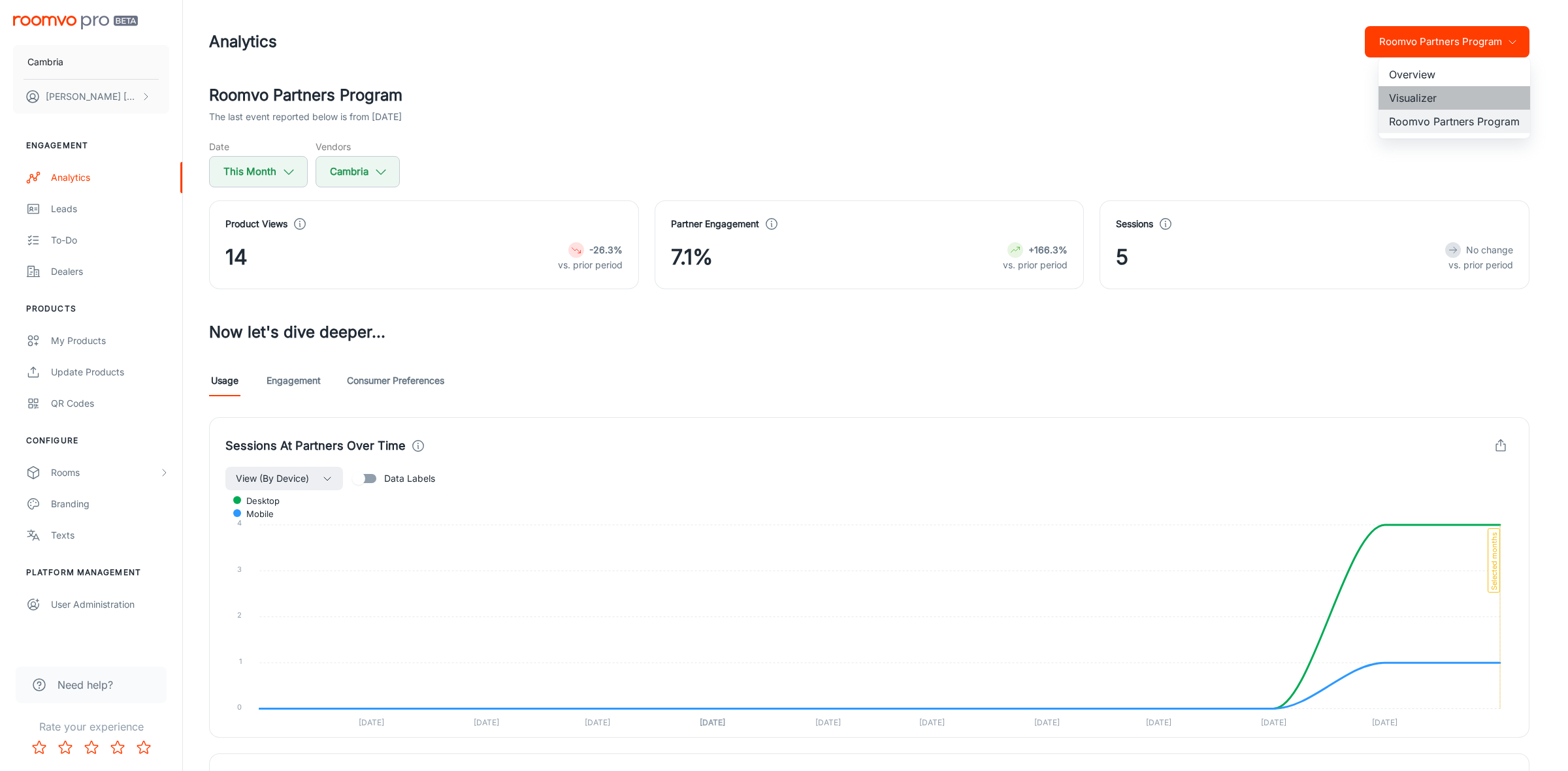
click at [1400, 92] on li "Visualizer" at bounding box center [1454, 98] width 151 height 23
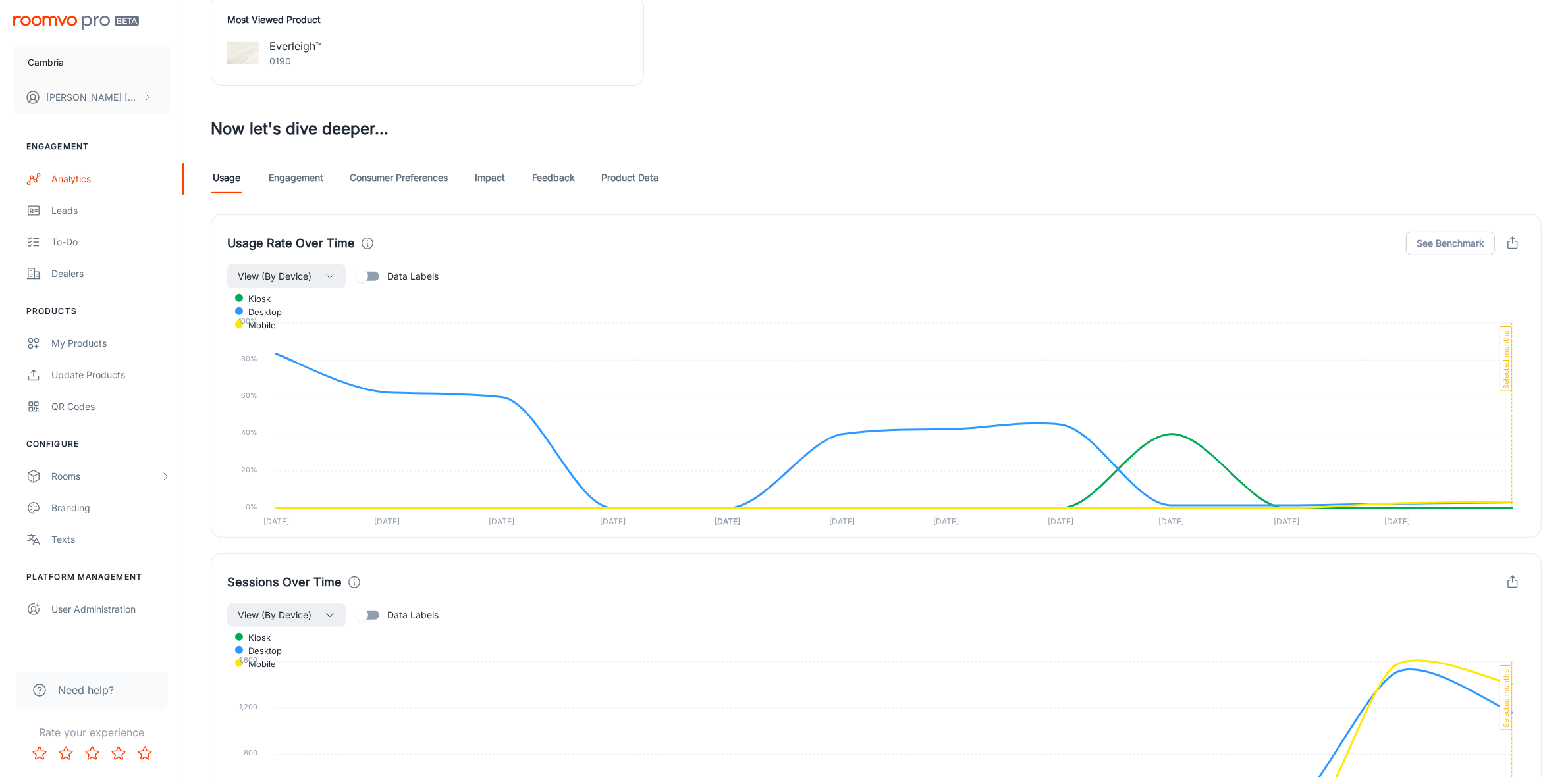
scroll to position [395, 0]
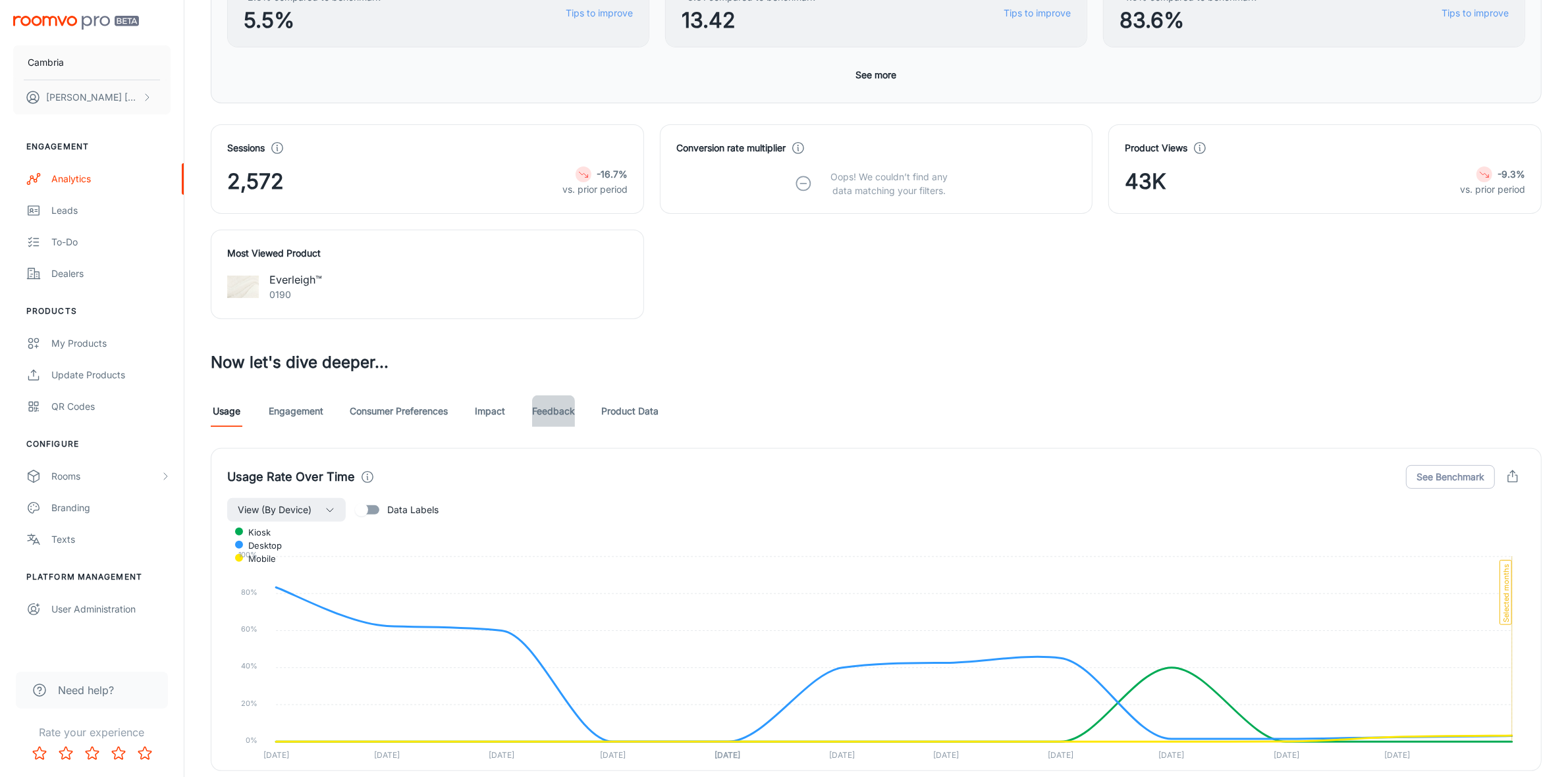
click at [556, 411] on link "Feedback" at bounding box center [554, 411] width 43 height 32
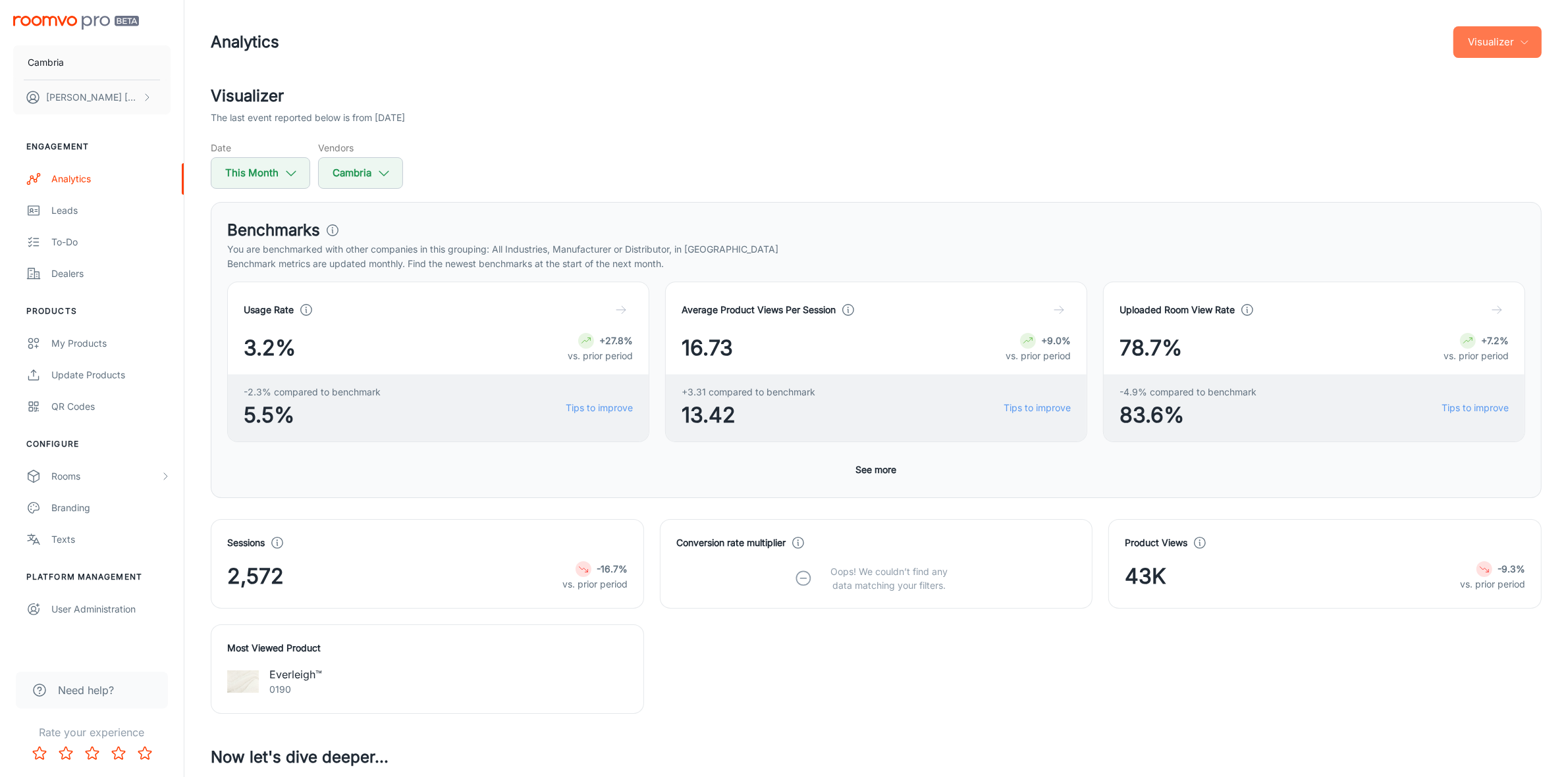
click at [1525, 43] on polyline "button" at bounding box center [1525, 42] width 7 height 3
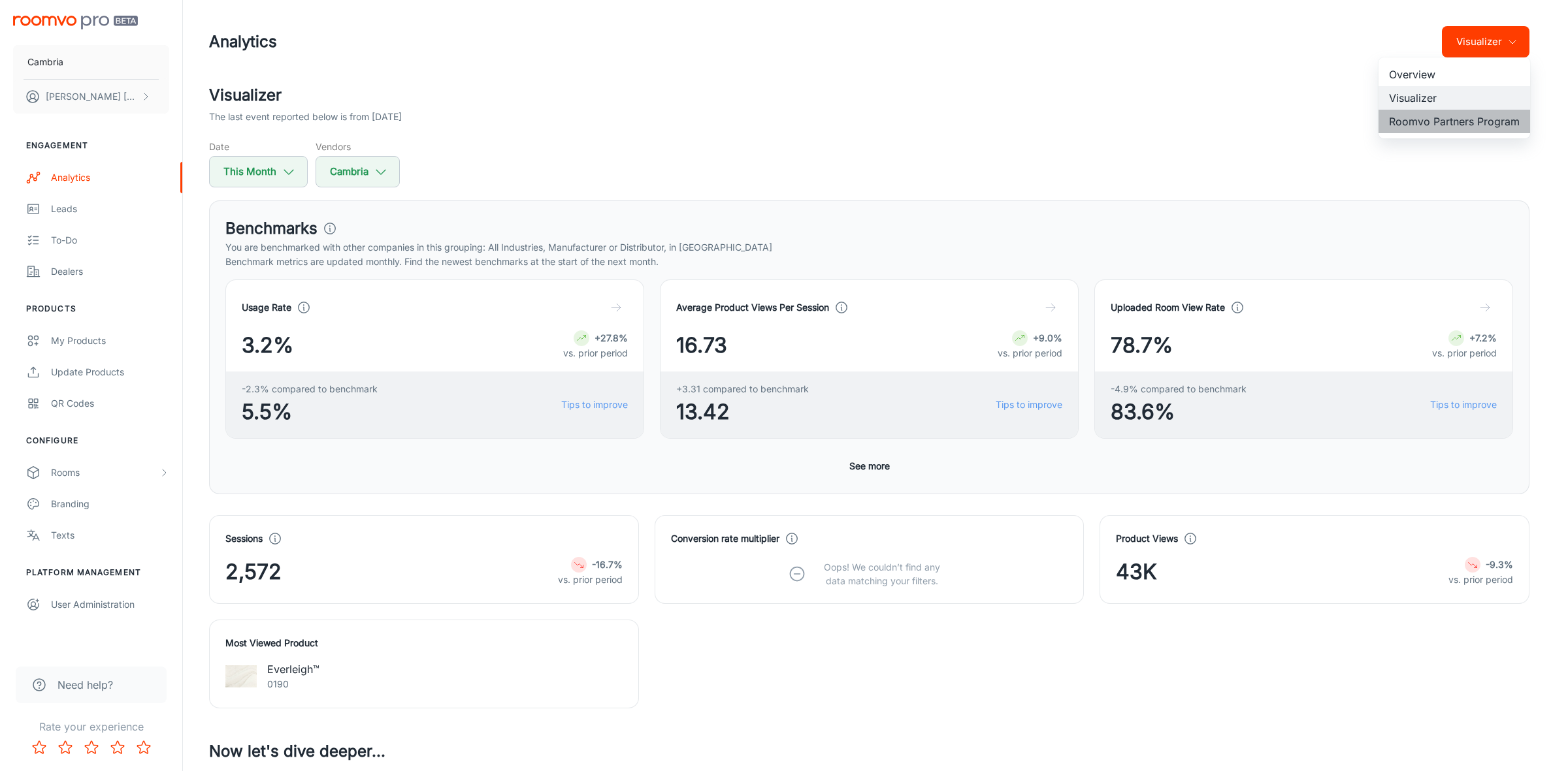
click at [1426, 115] on li "Roomvo Partners Program" at bounding box center [1454, 121] width 151 height 23
